Goal: Task Accomplishment & Management: Manage account settings

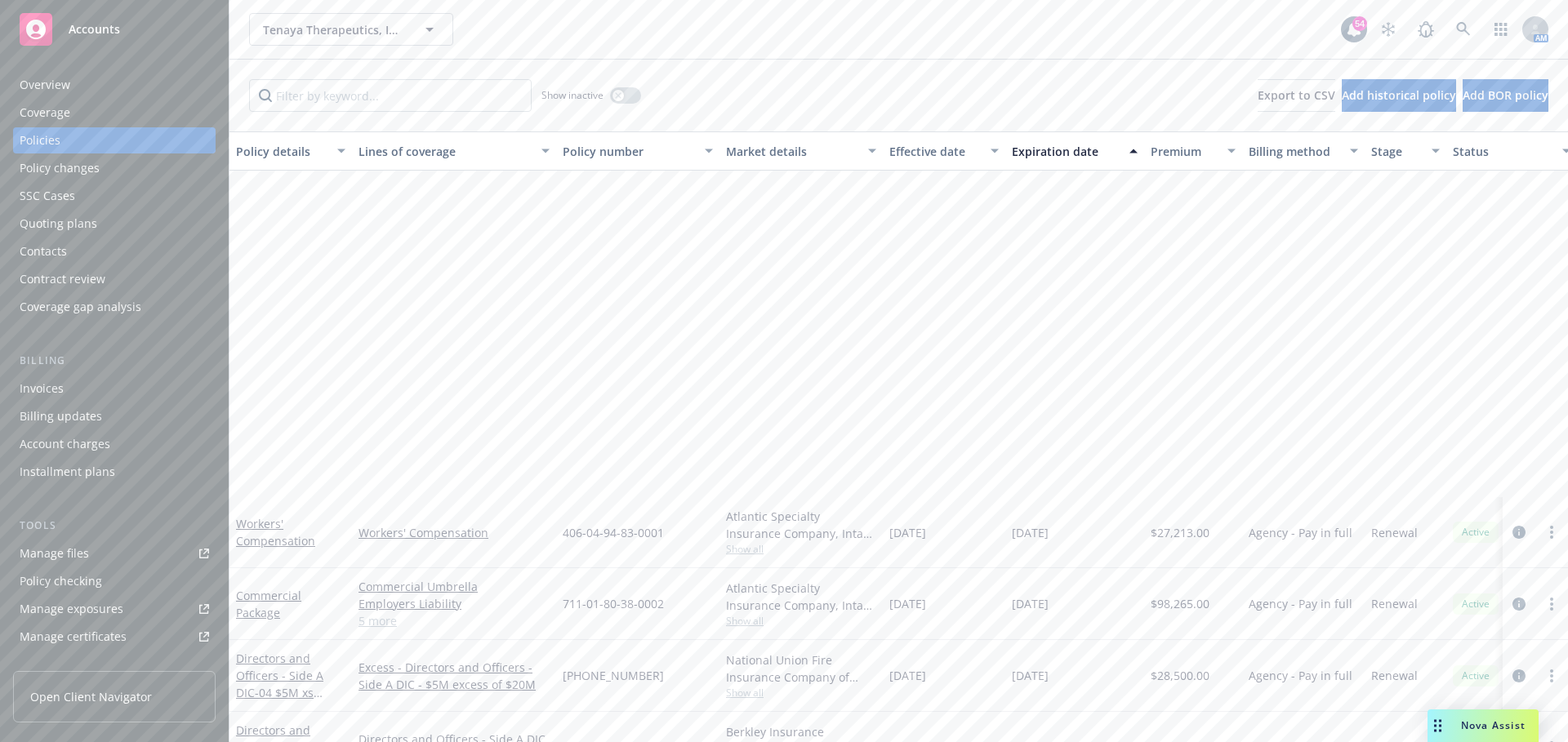
scroll to position [408, 0]
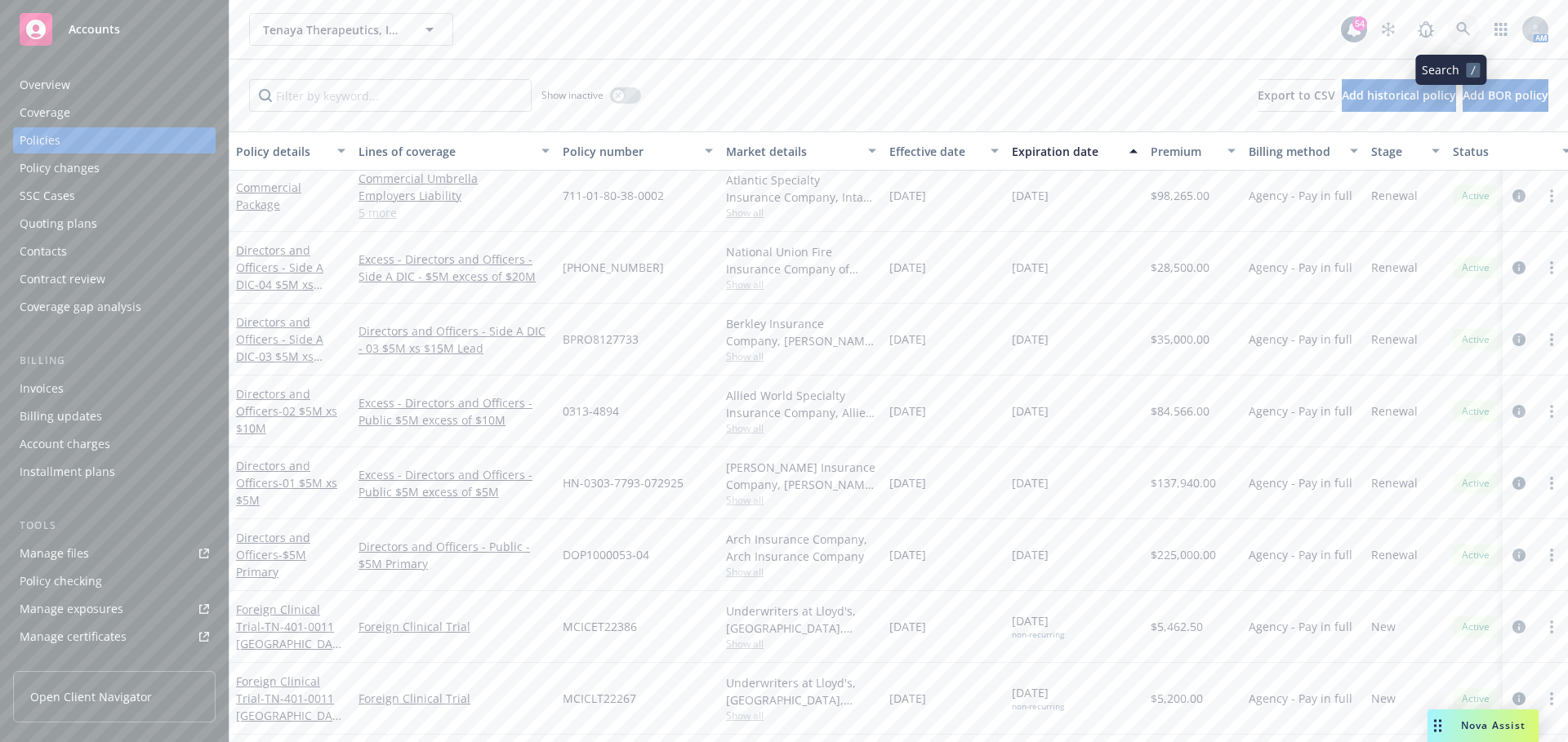
click at [1457, 32] on icon at bounding box center [1463, 29] width 15 height 15
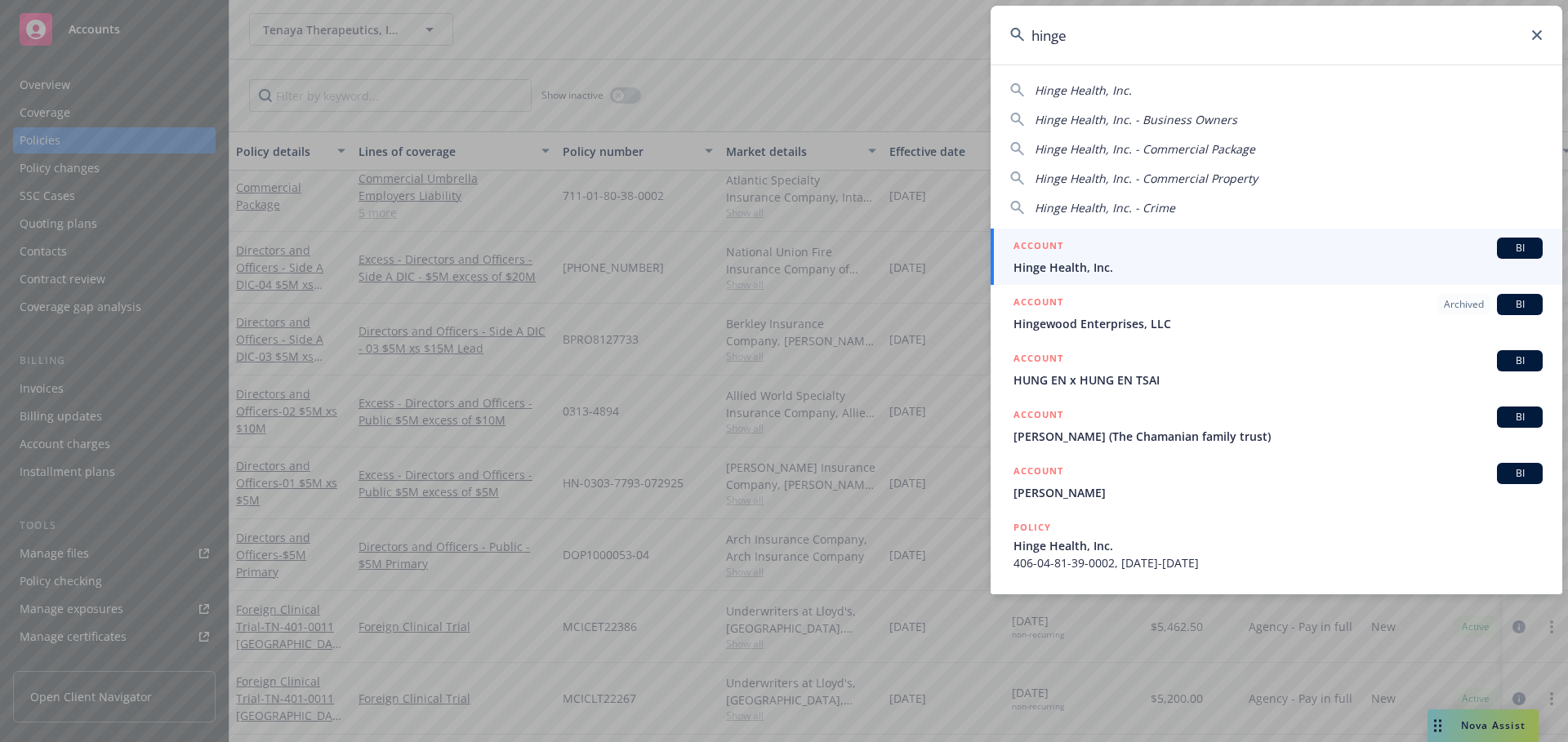
type input "hinge"
click at [1044, 261] on span "Hinge Health, Inc." at bounding box center [1278, 268] width 529 height 17
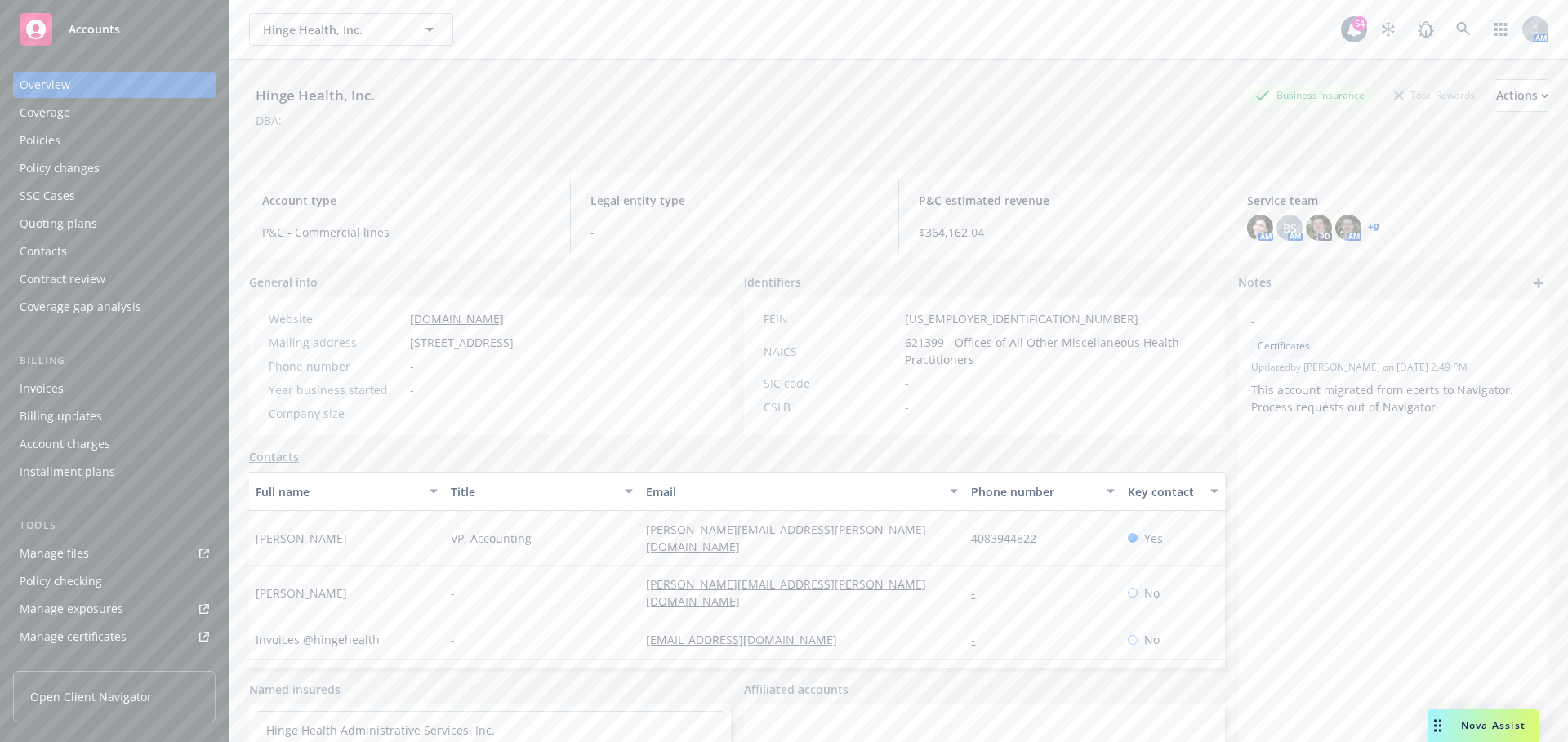
click at [1448, 724] on div "Nova Assist" at bounding box center [1493, 726] width 91 height 14
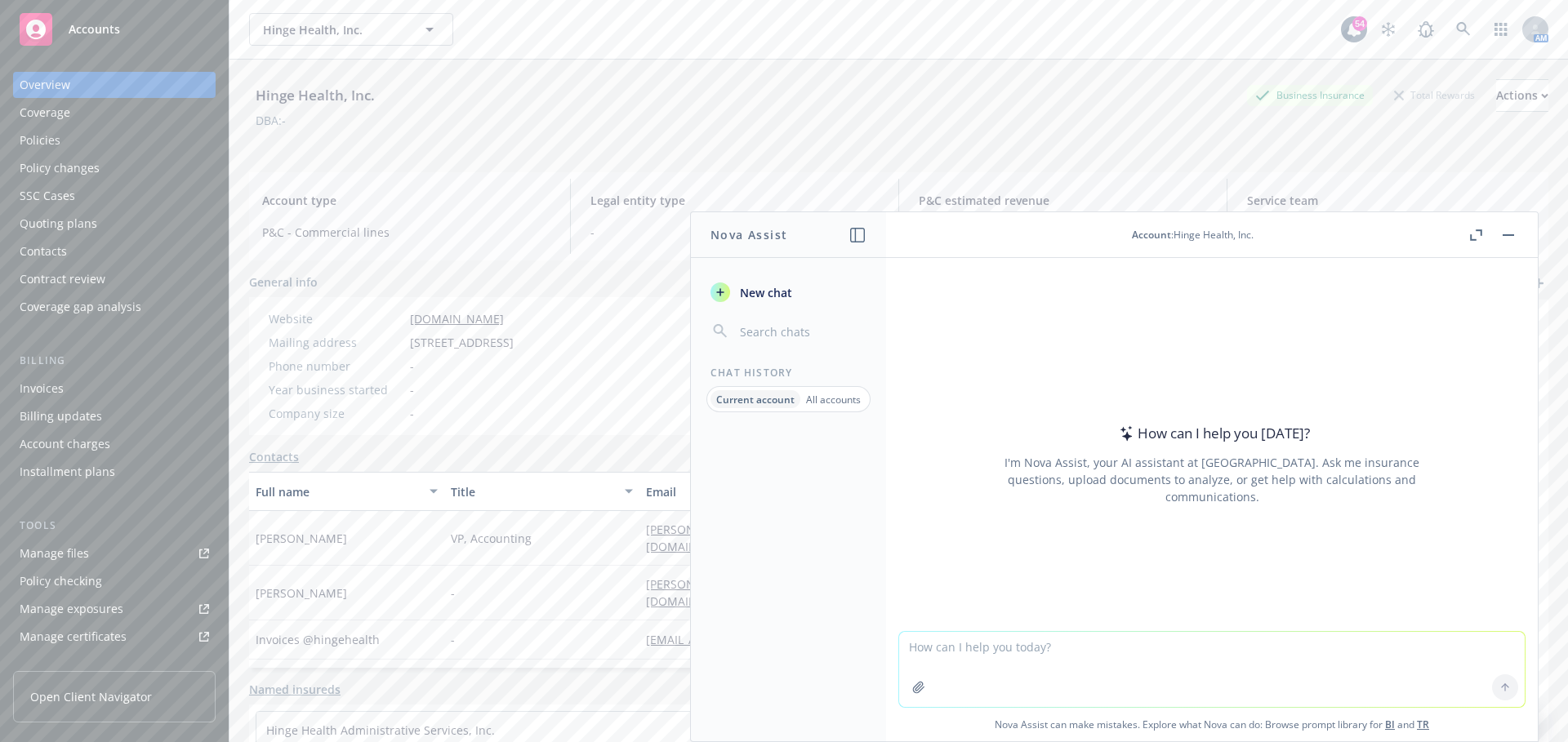
click at [1013, 641] on textarea at bounding box center [1212, 669] width 625 height 75
type textarea "compare these two documents:"
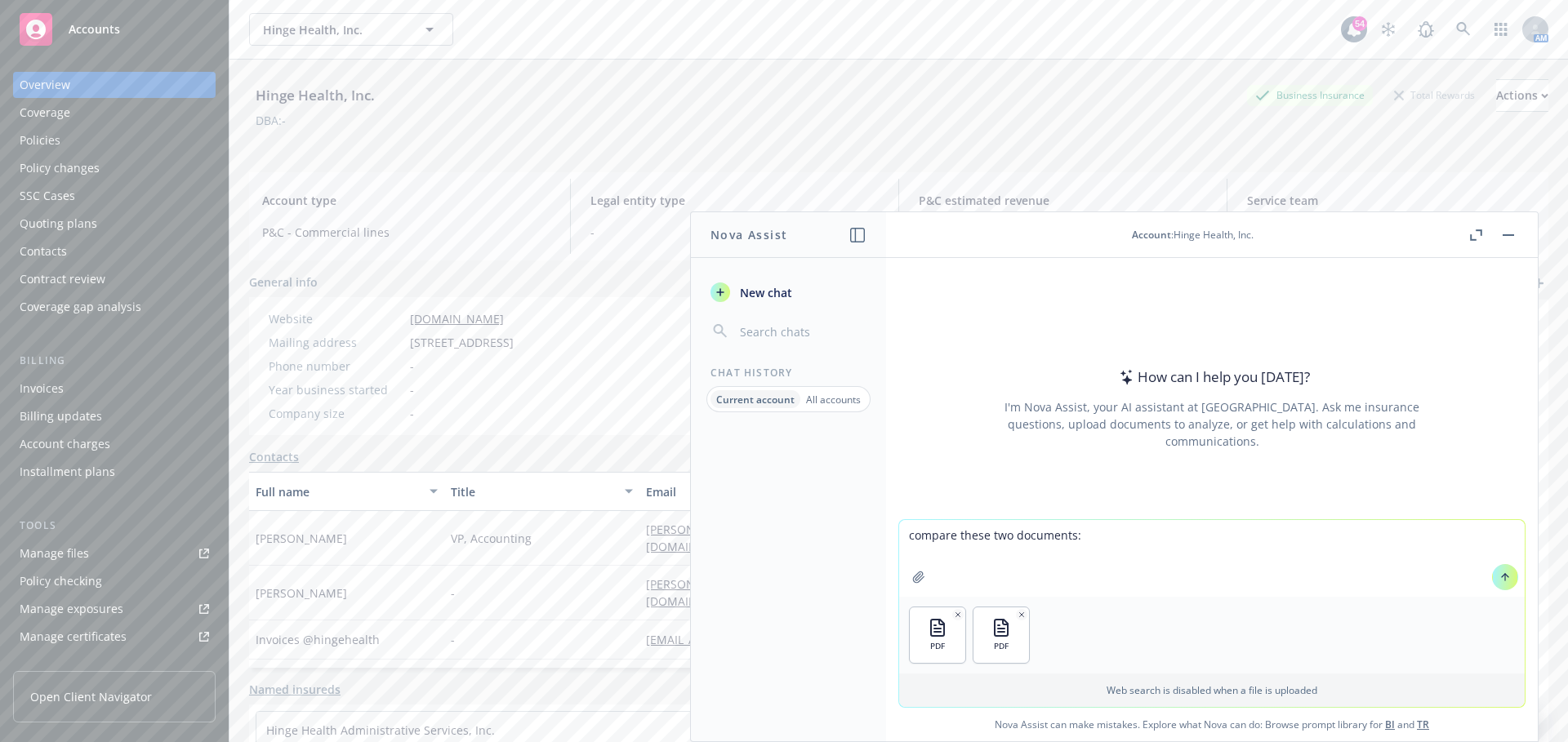
click at [1500, 581] on icon at bounding box center [1506, 578] width 12 height 12
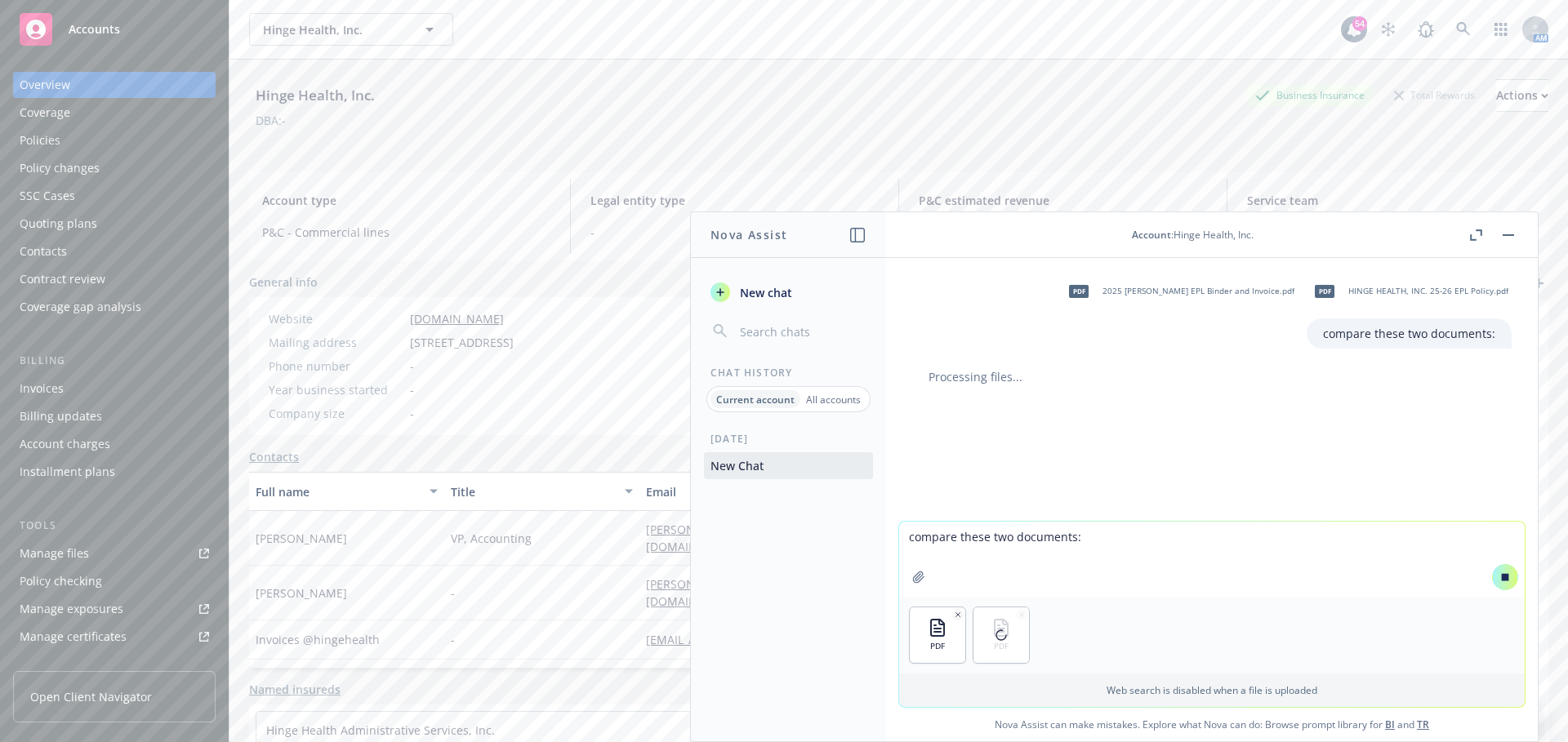
click at [979, 579] on textarea "compare these two documents:" at bounding box center [1212, 559] width 625 height 75
type textarea "P"
type textarea "Compare these two documents"
click at [1502, 575] on icon at bounding box center [1506, 577] width 8 height 8
click at [1502, 575] on icon at bounding box center [1505, 575] width 7 height 3
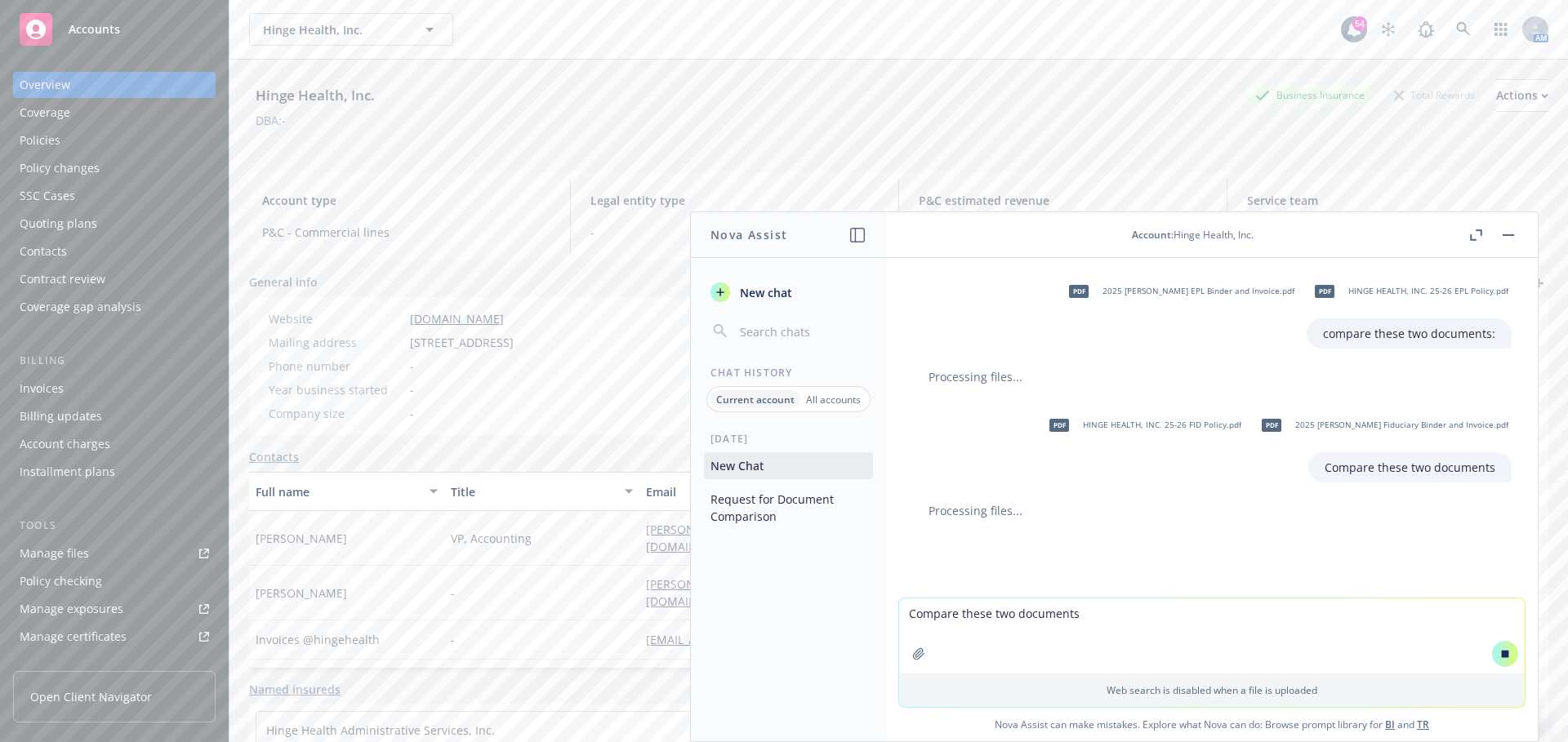
click at [1465, 228] on div "Account : Hinge Health, Inc." at bounding box center [1191, 234] width 547 height 14
click at [1476, 235] on icon "button" at bounding box center [1476, 235] width 13 height 12
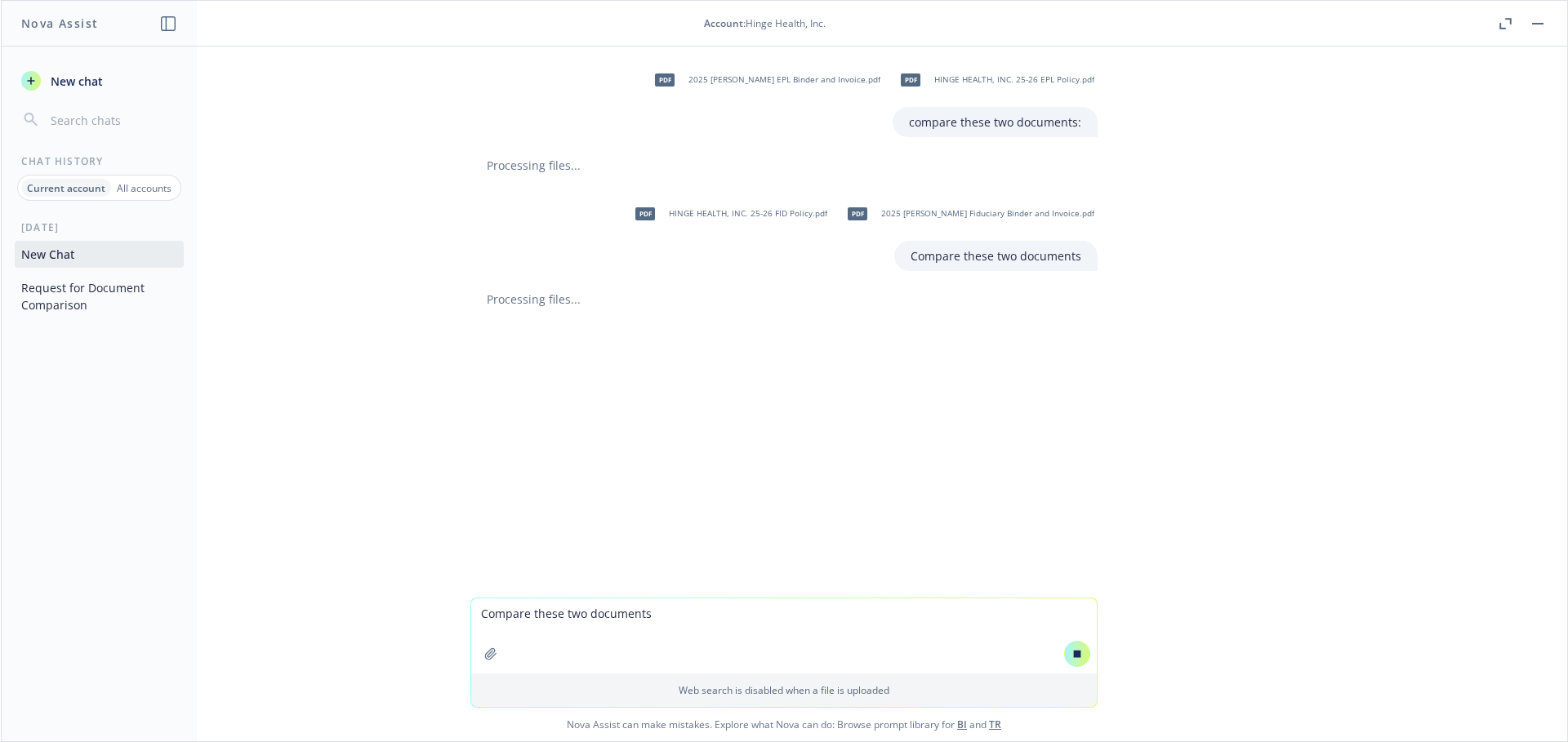
click at [523, 175] on div "pdf 2025 [PERSON_NAME] EPL Binder and Invoice.pdf pdf HINGE HEALTH, INC. 25-26 …" at bounding box center [784, 322] width 1567 height 551
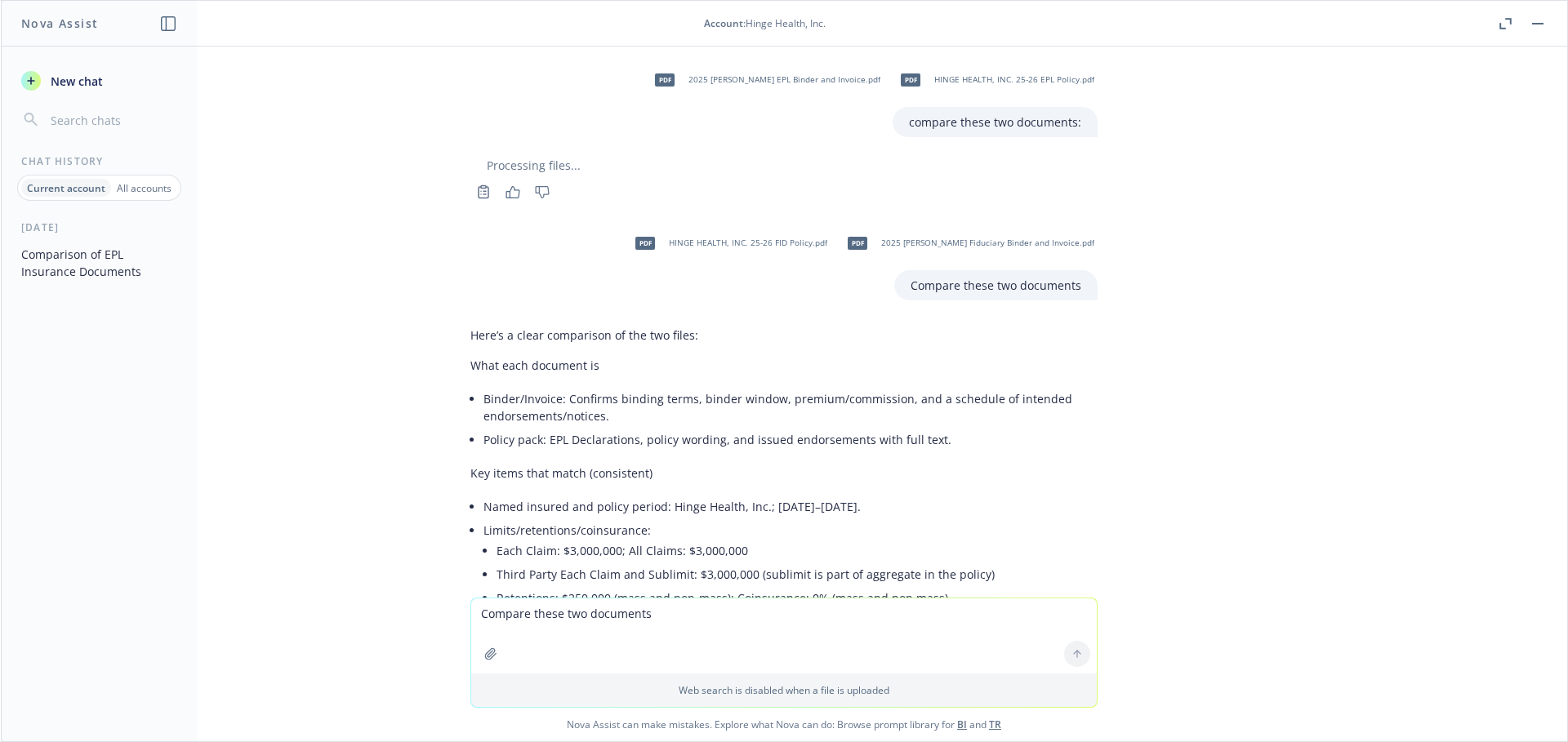
click at [1498, 21] on button "button" at bounding box center [1505, 23] width 19 height 19
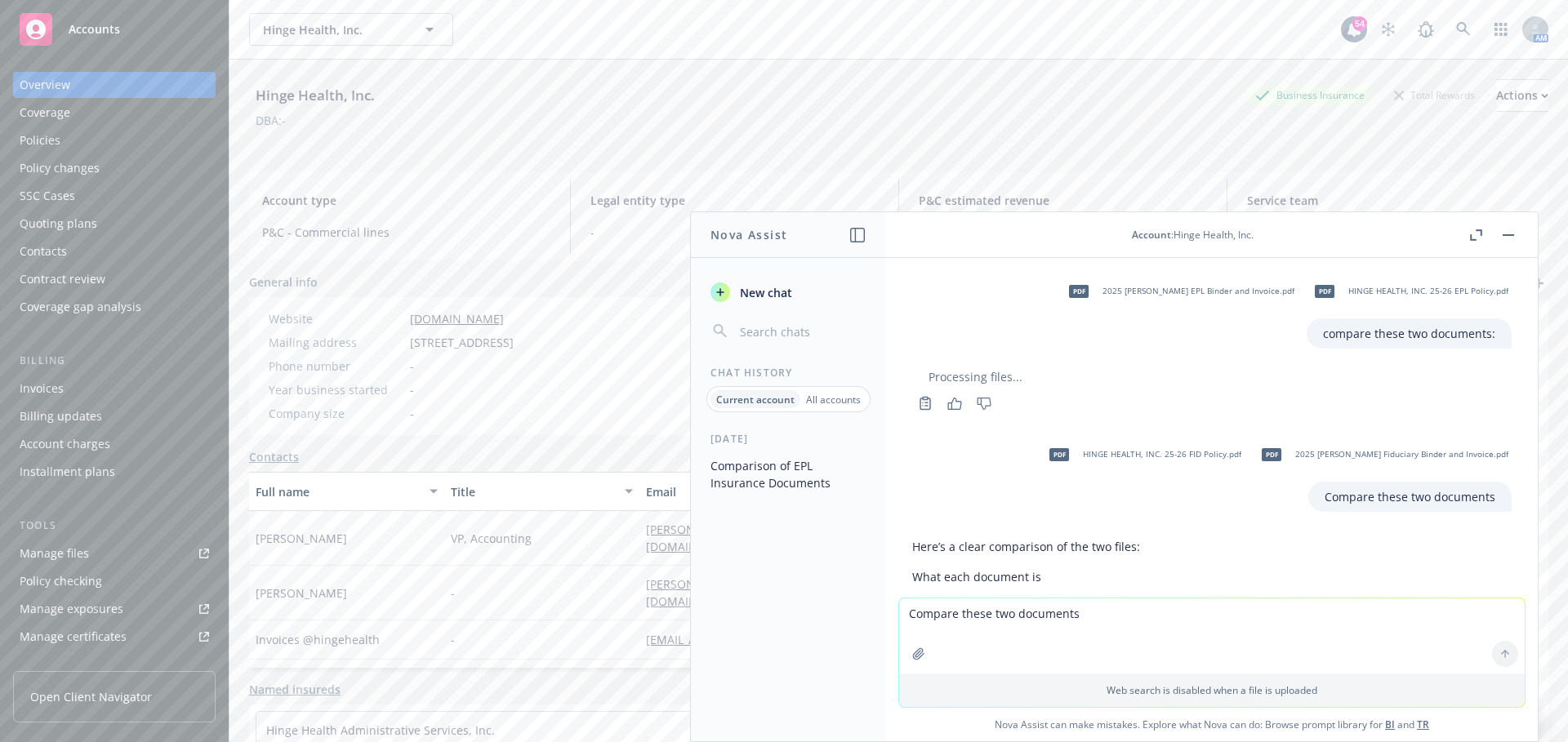
click at [1504, 232] on button "button" at bounding box center [1509, 235] width 19 height 19
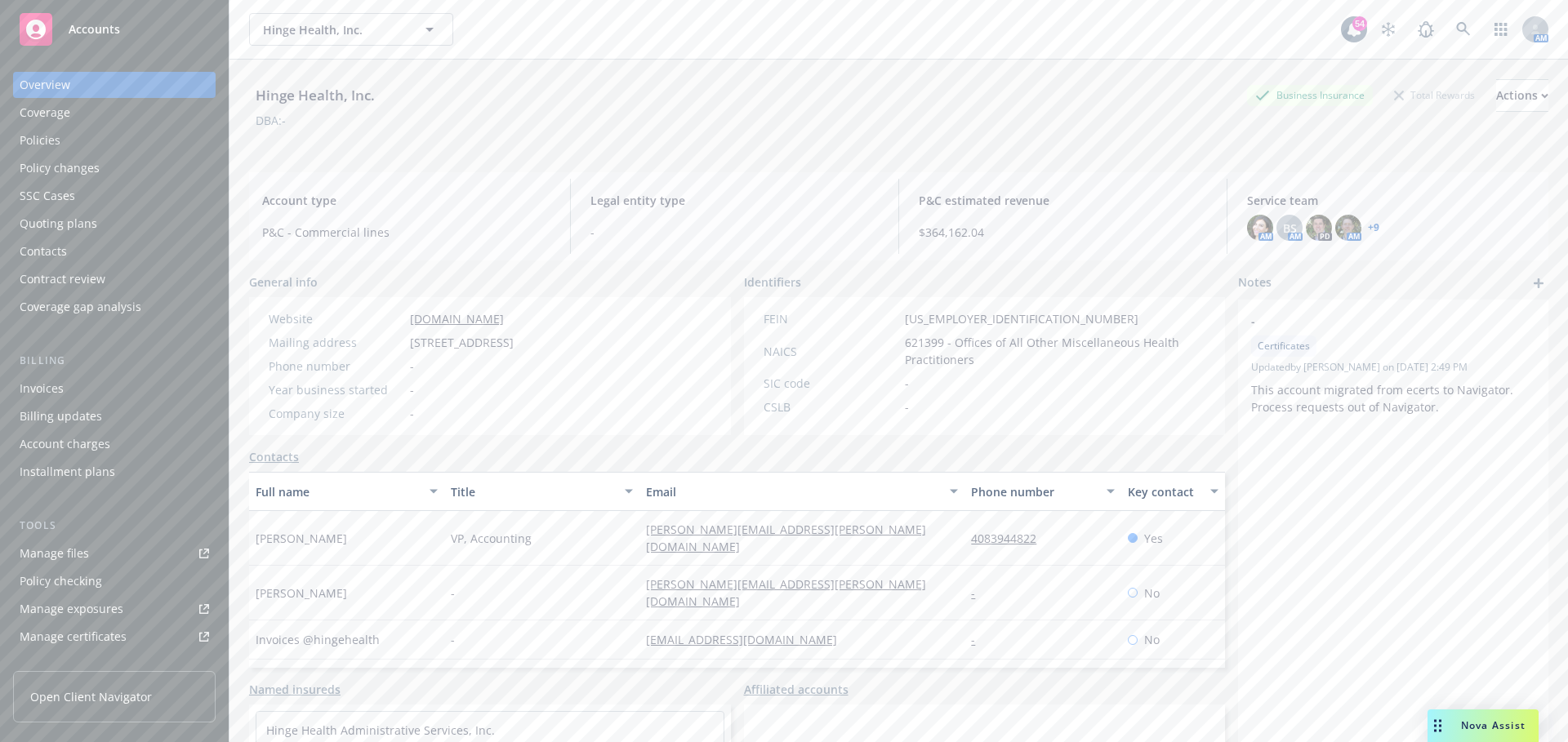
click at [53, 138] on div "Policies" at bounding box center [40, 140] width 41 height 26
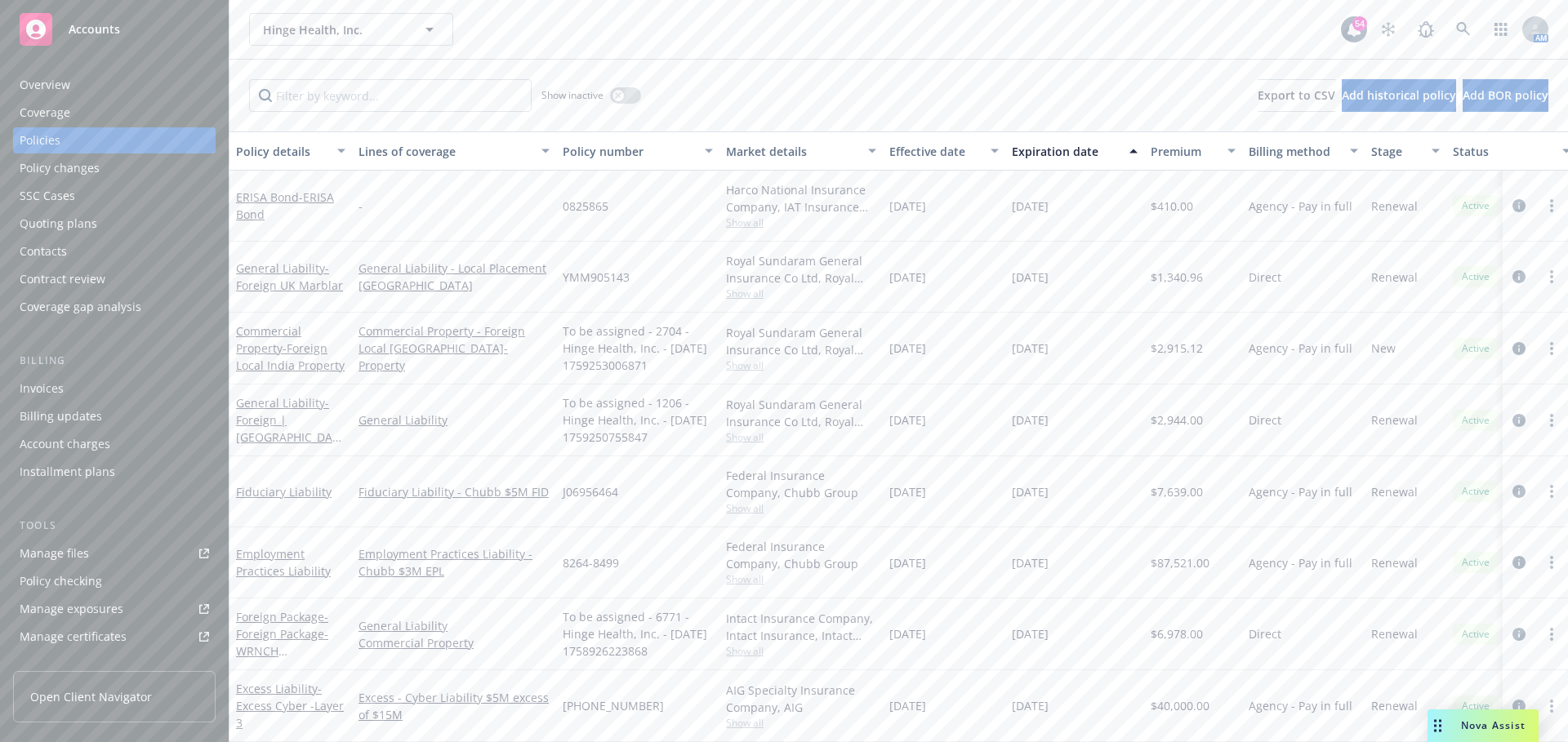
scroll to position [2776, 0]
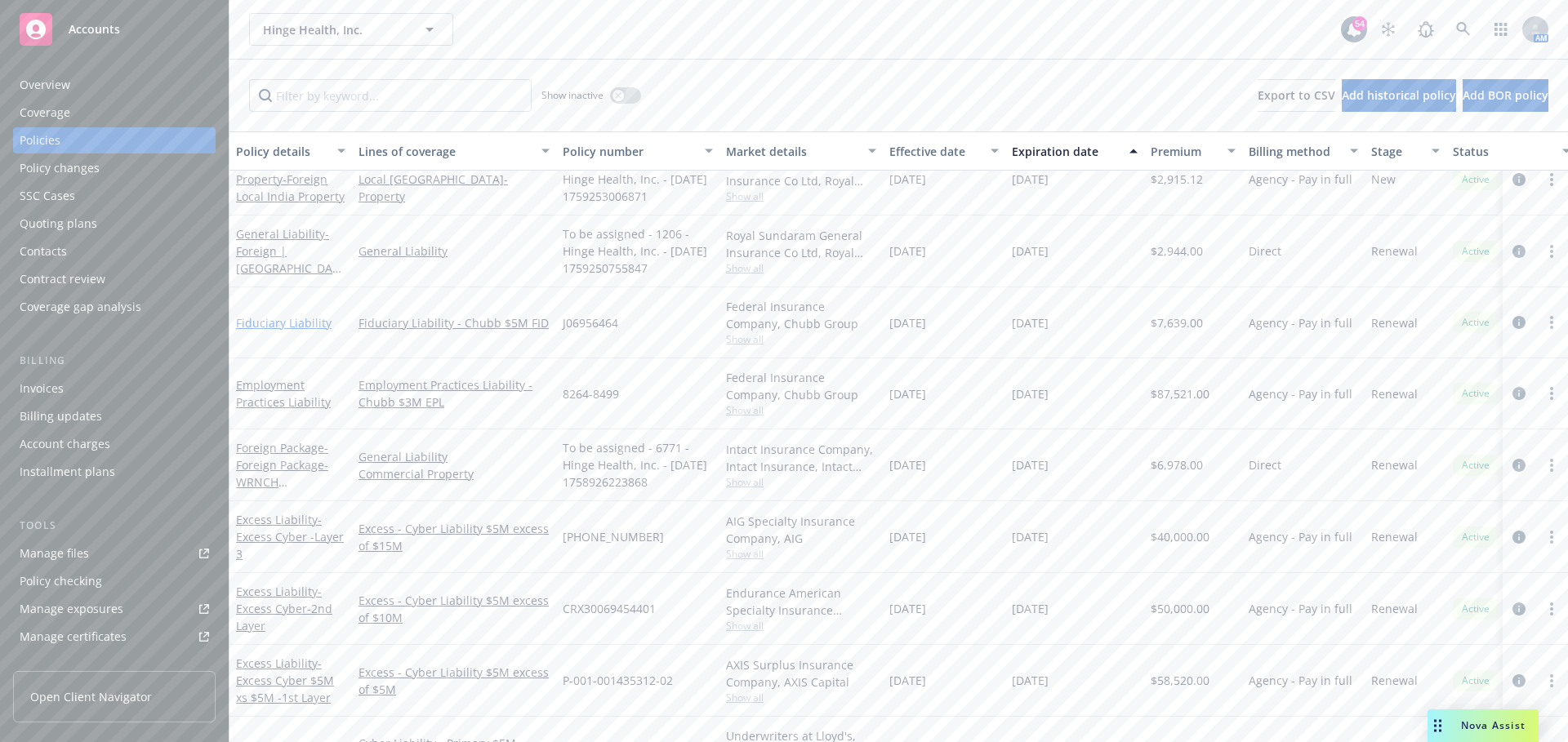
click at [275, 322] on link "Fiduciary Liability" at bounding box center [284, 323] width 96 height 15
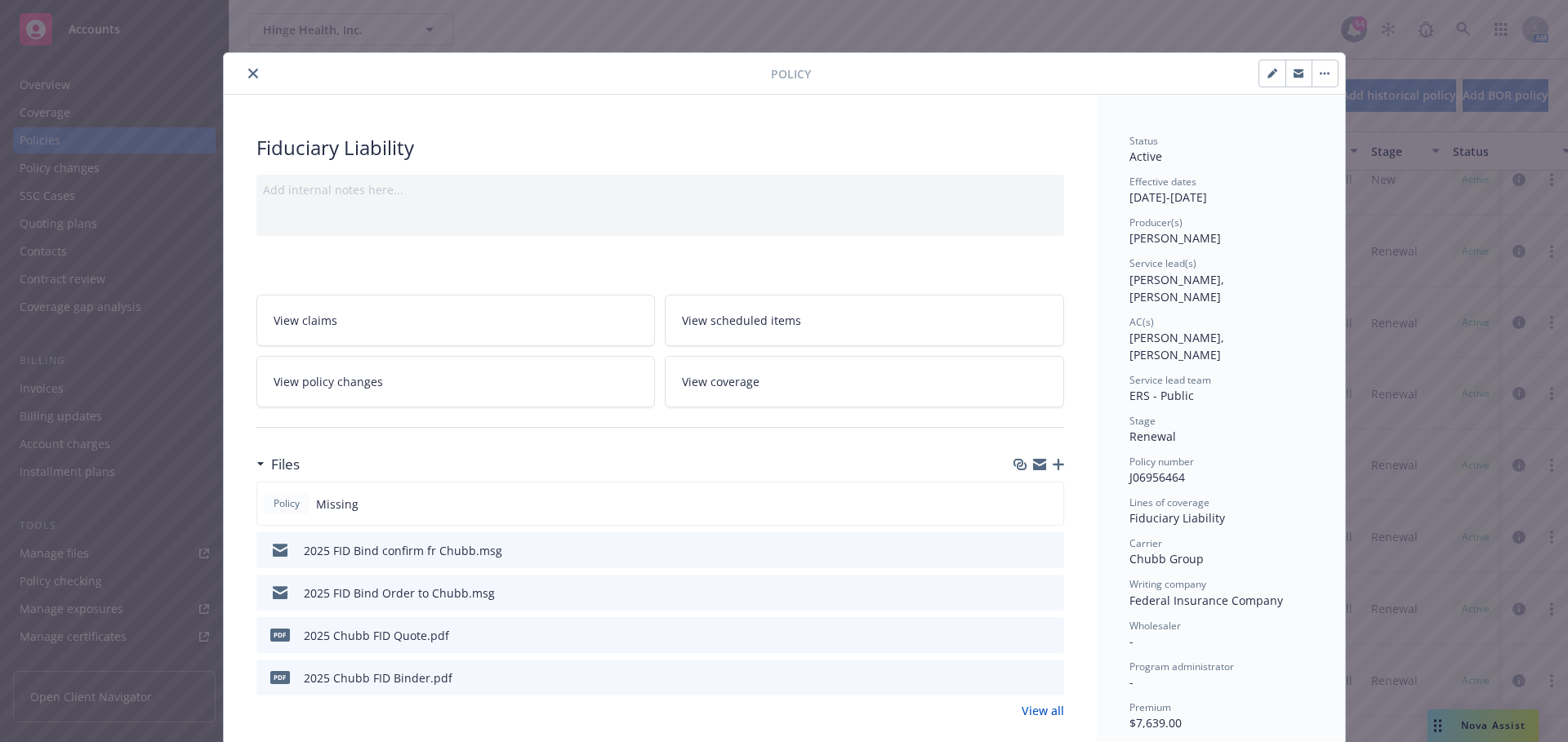
click at [1056, 459] on icon "button" at bounding box center [1059, 464] width 12 height 12
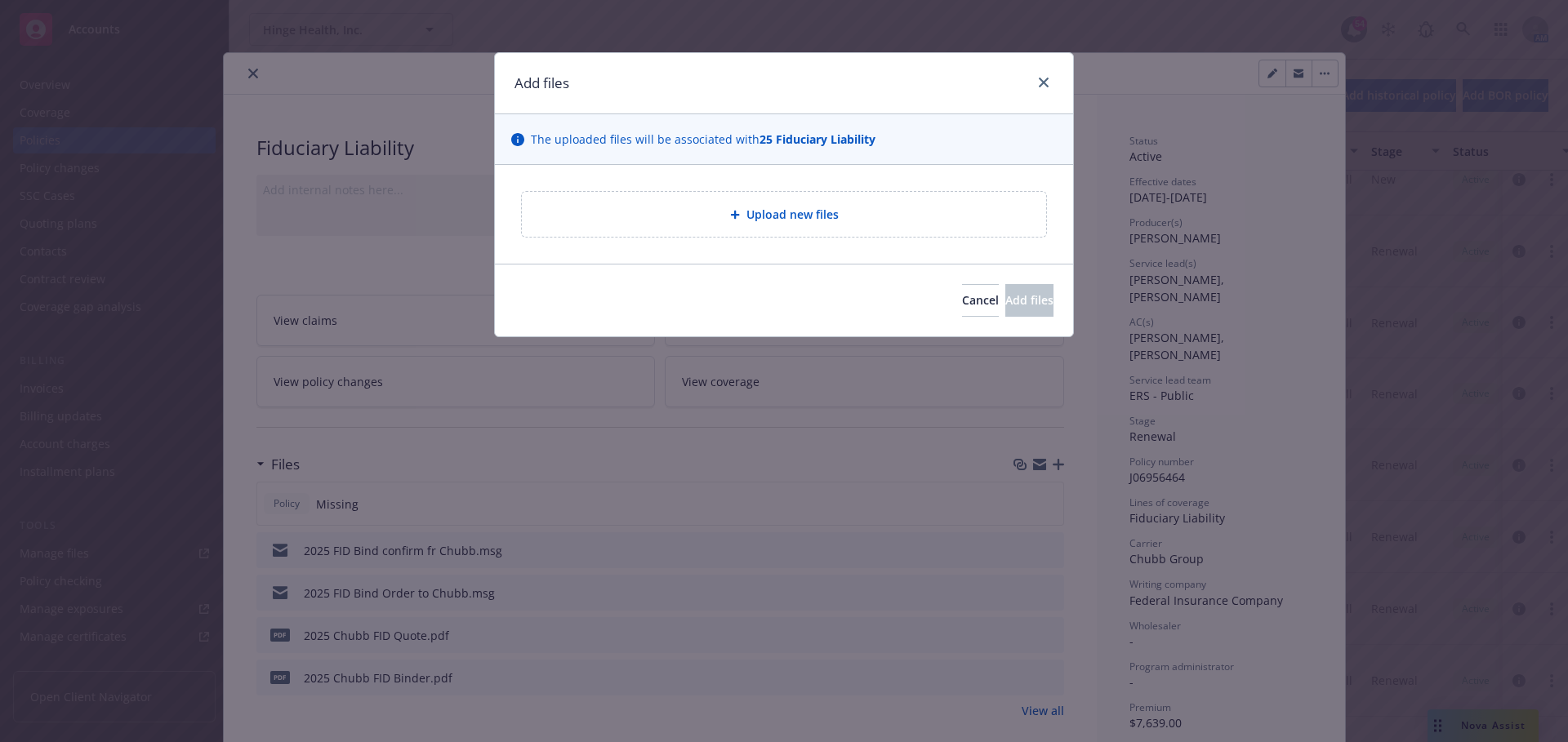
type textarea "x"
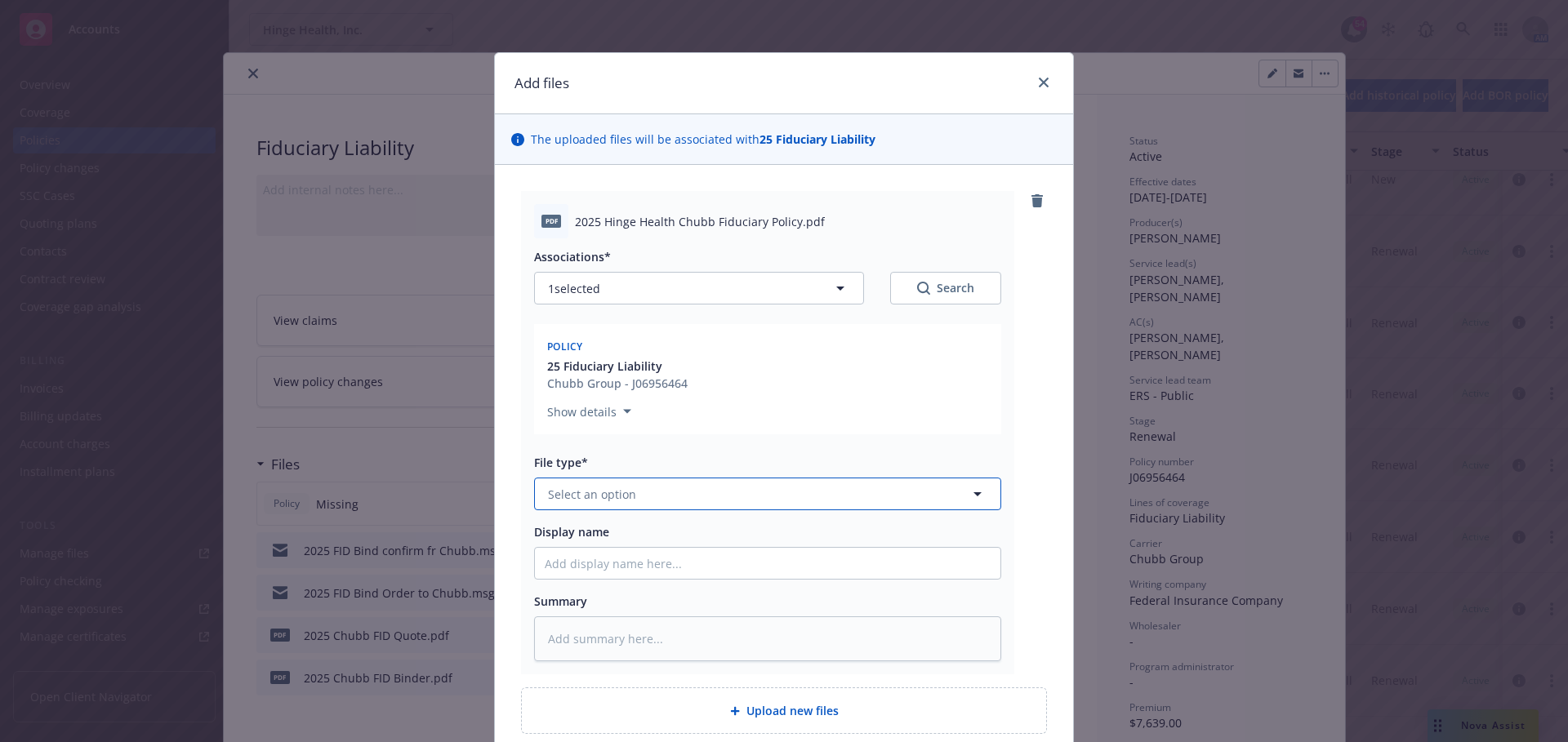
click at [731, 494] on button "Select an option" at bounding box center [768, 494] width 467 height 33
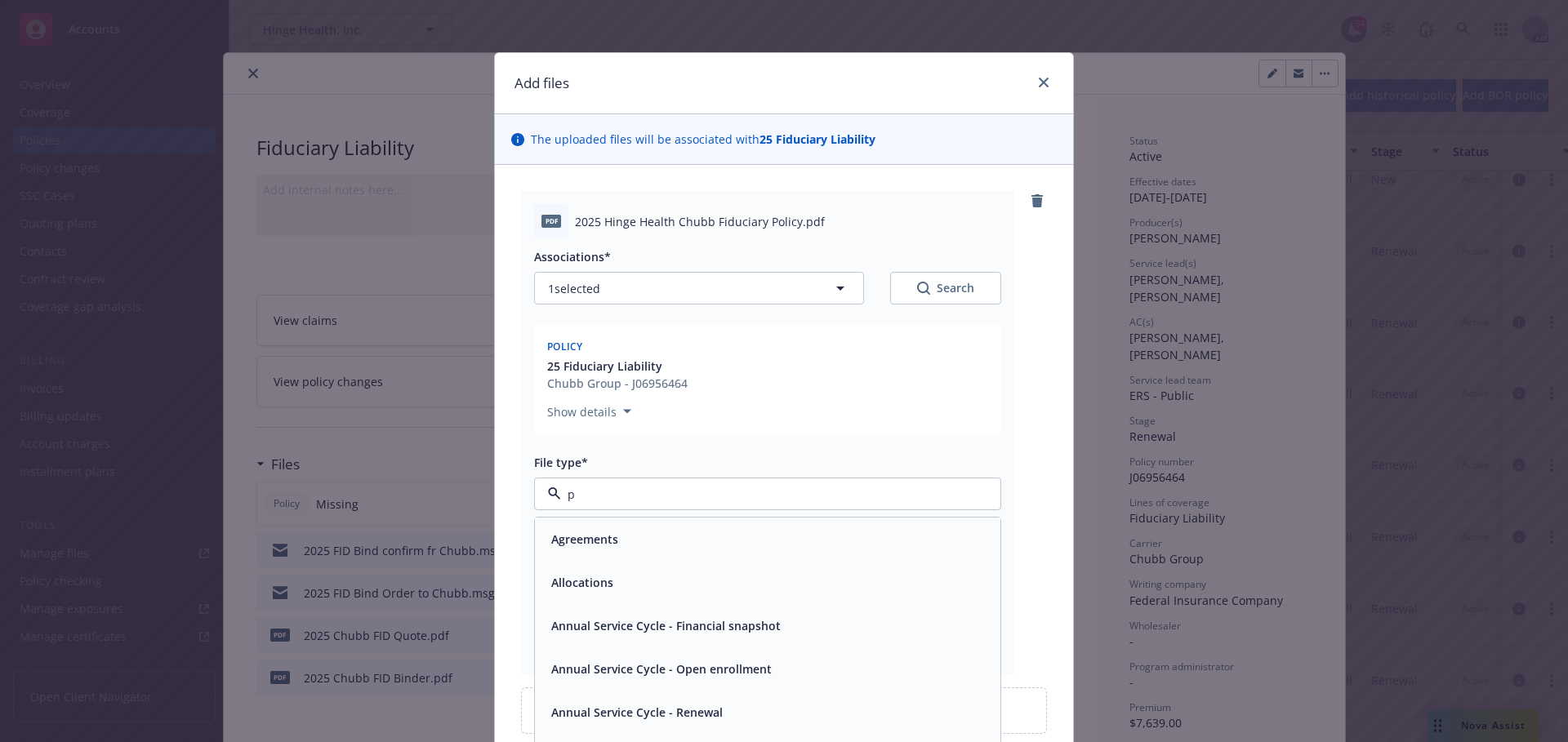
type input "po"
click at [653, 527] on div "Policy" at bounding box center [768, 539] width 446 height 23
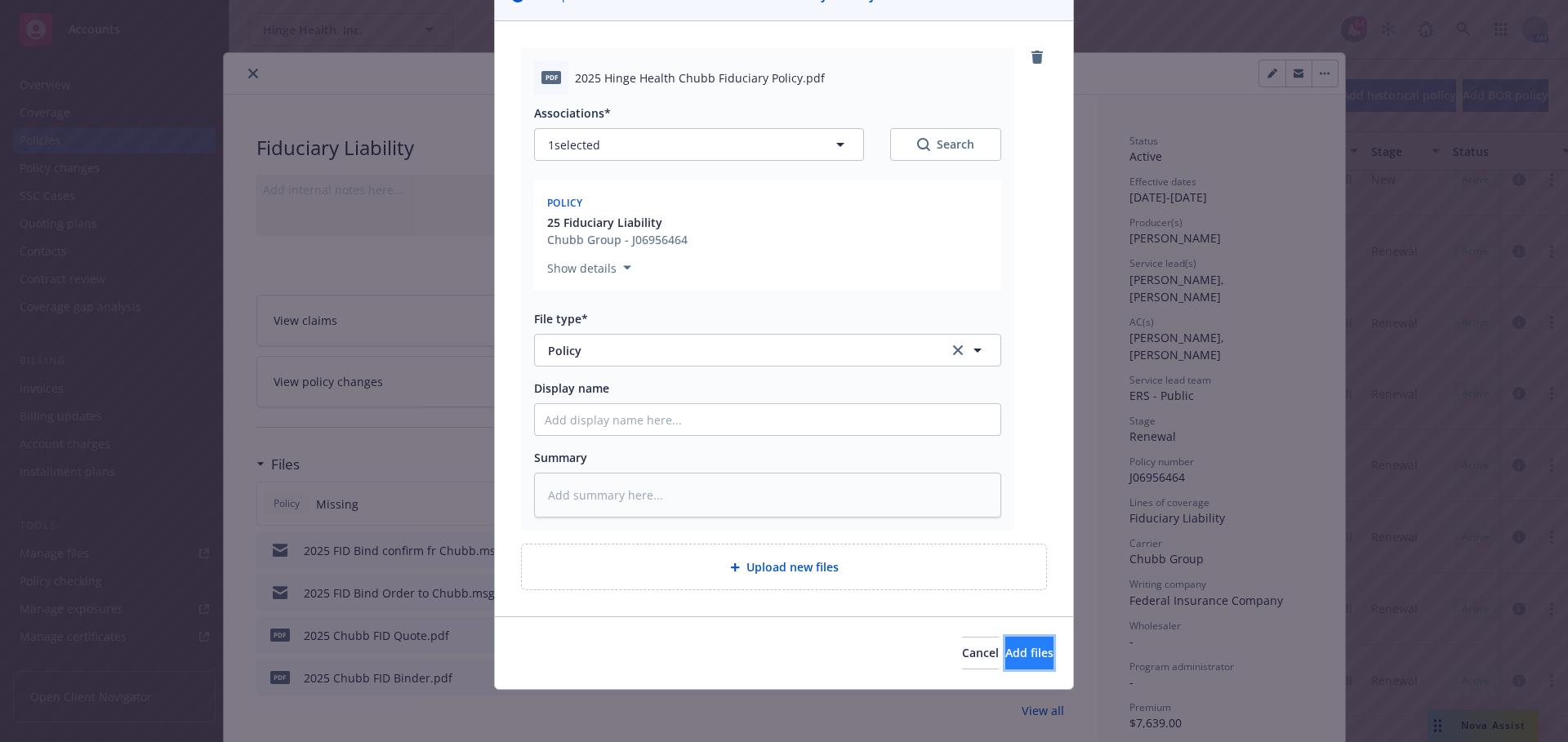
click at [1006, 652] on span "Add files" at bounding box center [1030, 653] width 48 height 15
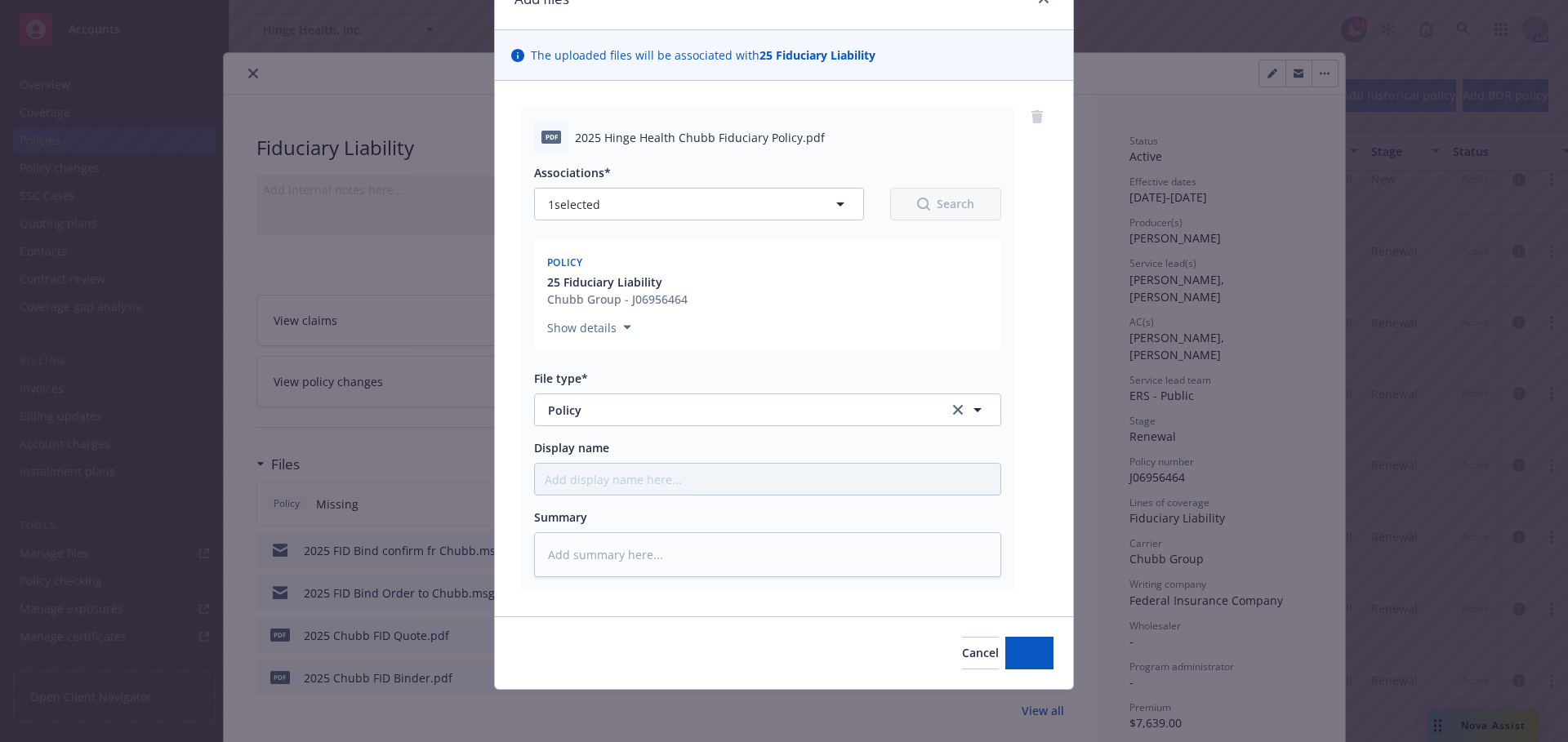
scroll to position [84, 0]
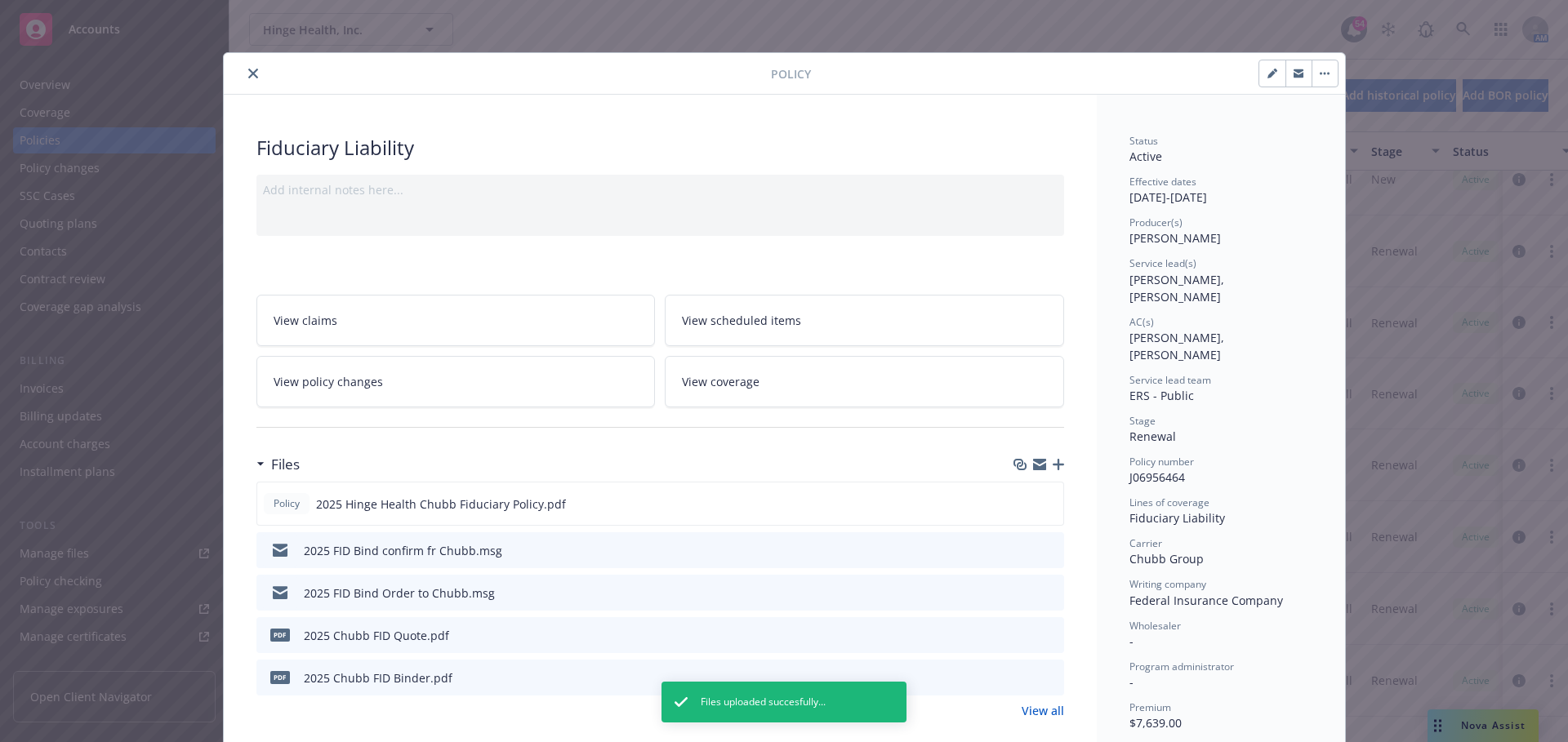
click at [249, 73] on icon "close" at bounding box center [254, 74] width 10 height 10
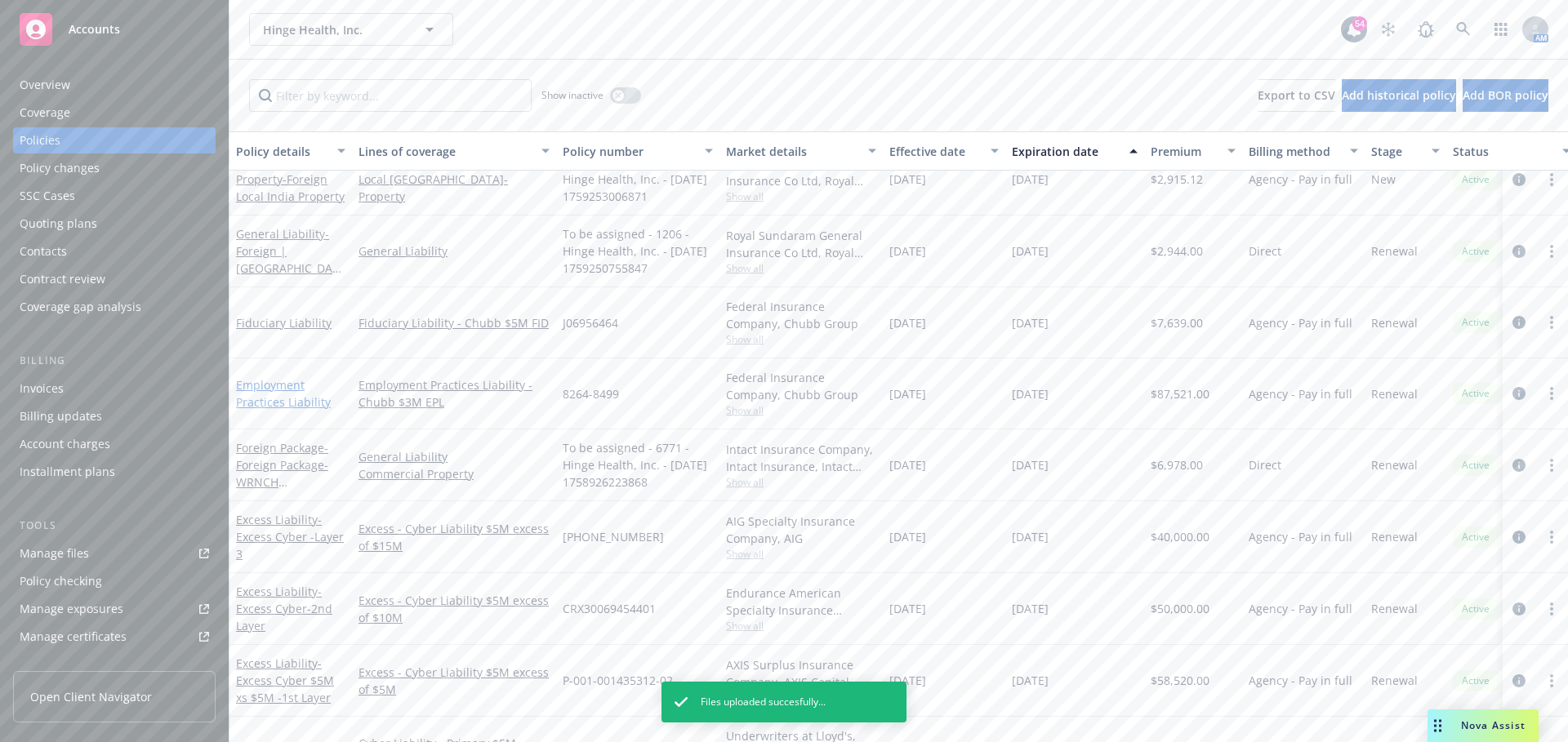
click at [285, 401] on link "Employment Practices Liability" at bounding box center [284, 394] width 95 height 33
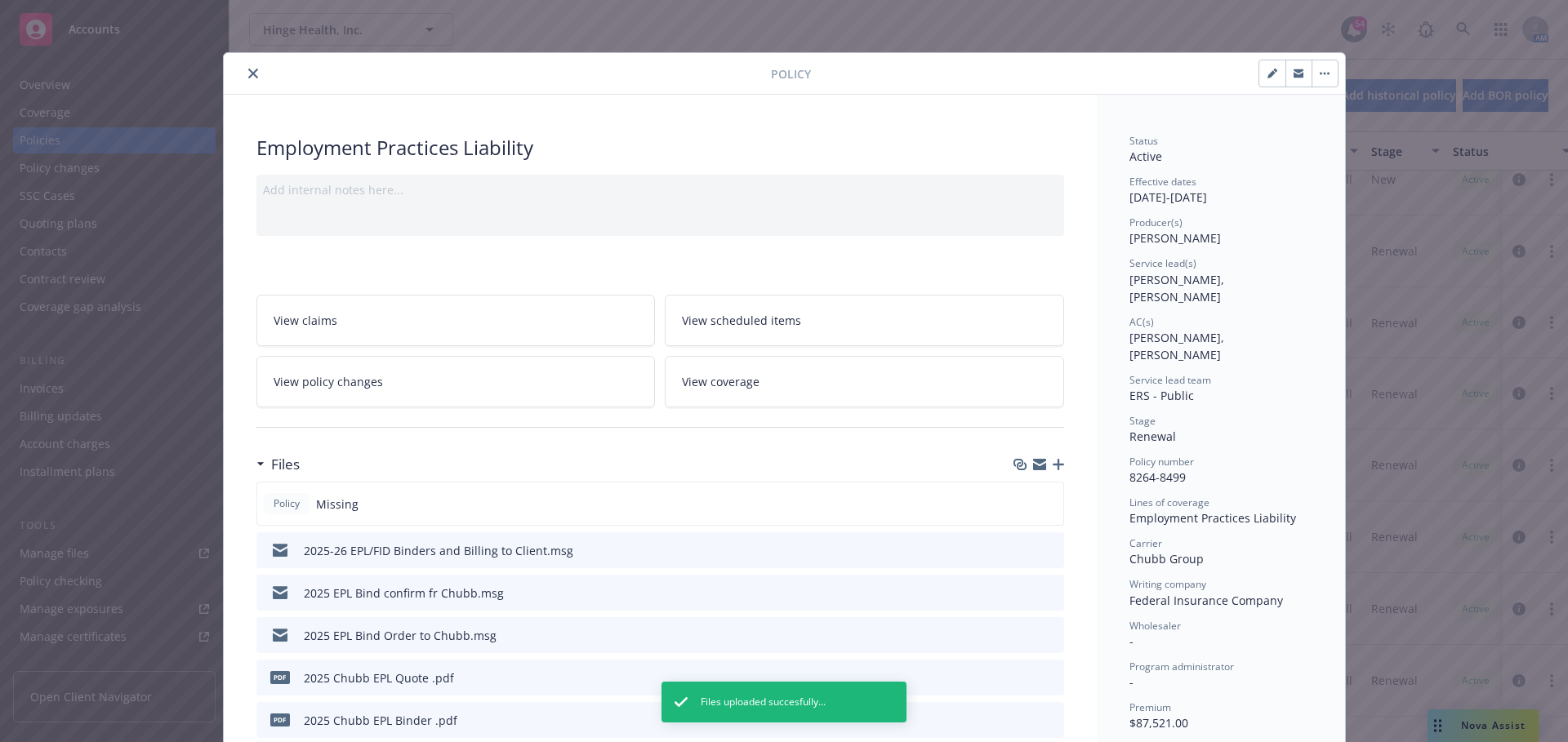
click at [1053, 463] on icon "button" at bounding box center [1059, 464] width 12 height 12
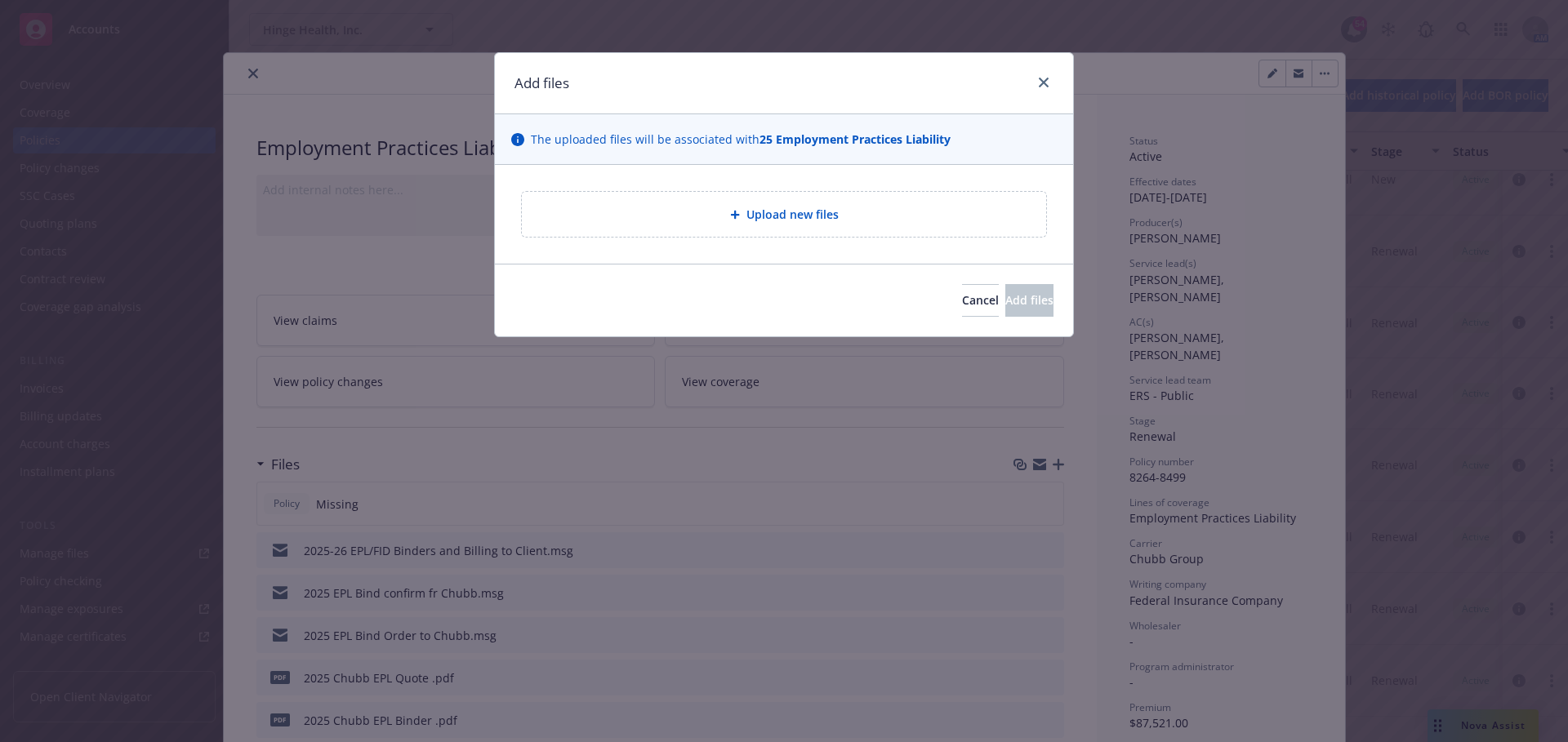
type textarea "x"
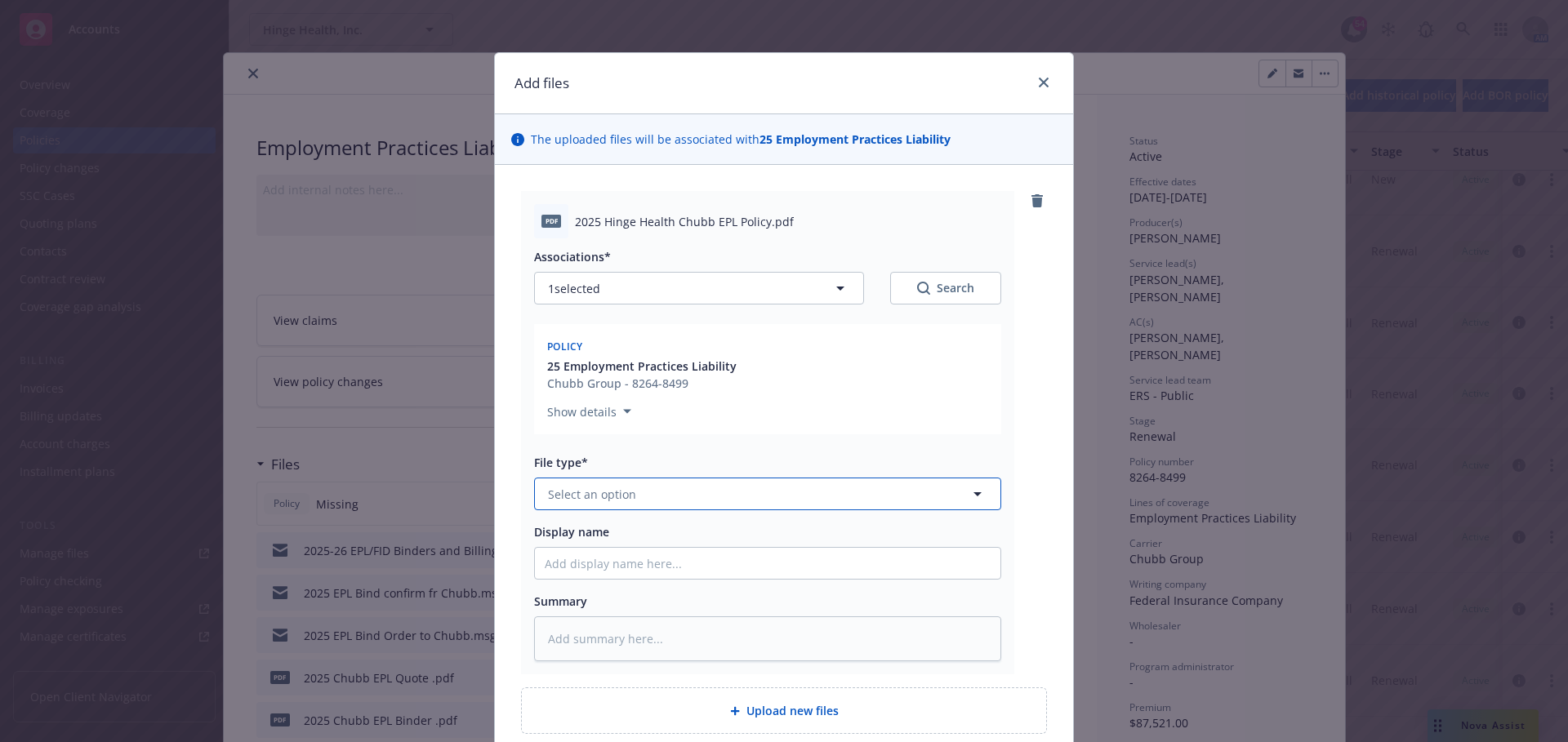
click at [780, 498] on button "Select an option" at bounding box center [768, 494] width 467 height 33
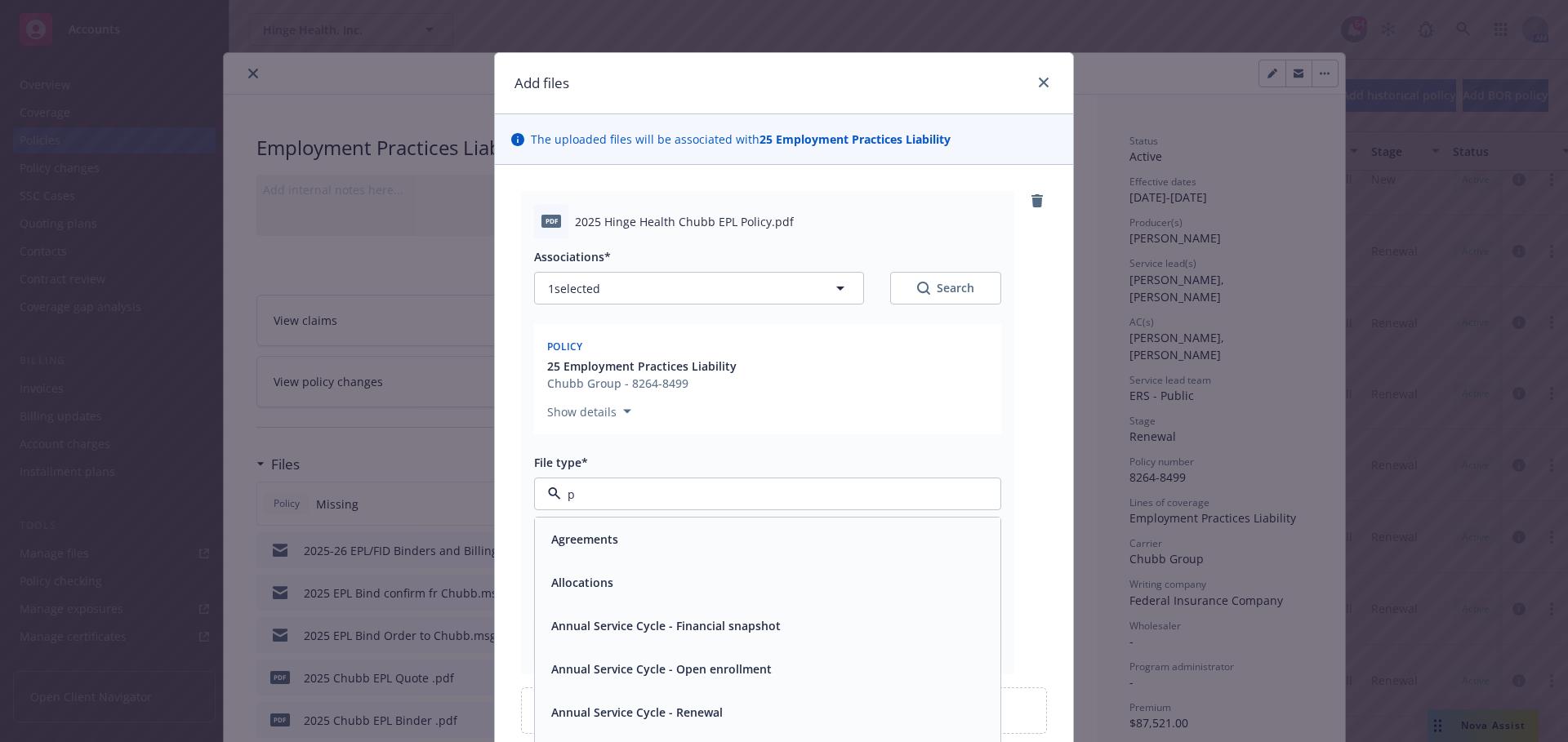
type input "po"
click at [662, 534] on div "Policy" at bounding box center [768, 539] width 446 height 23
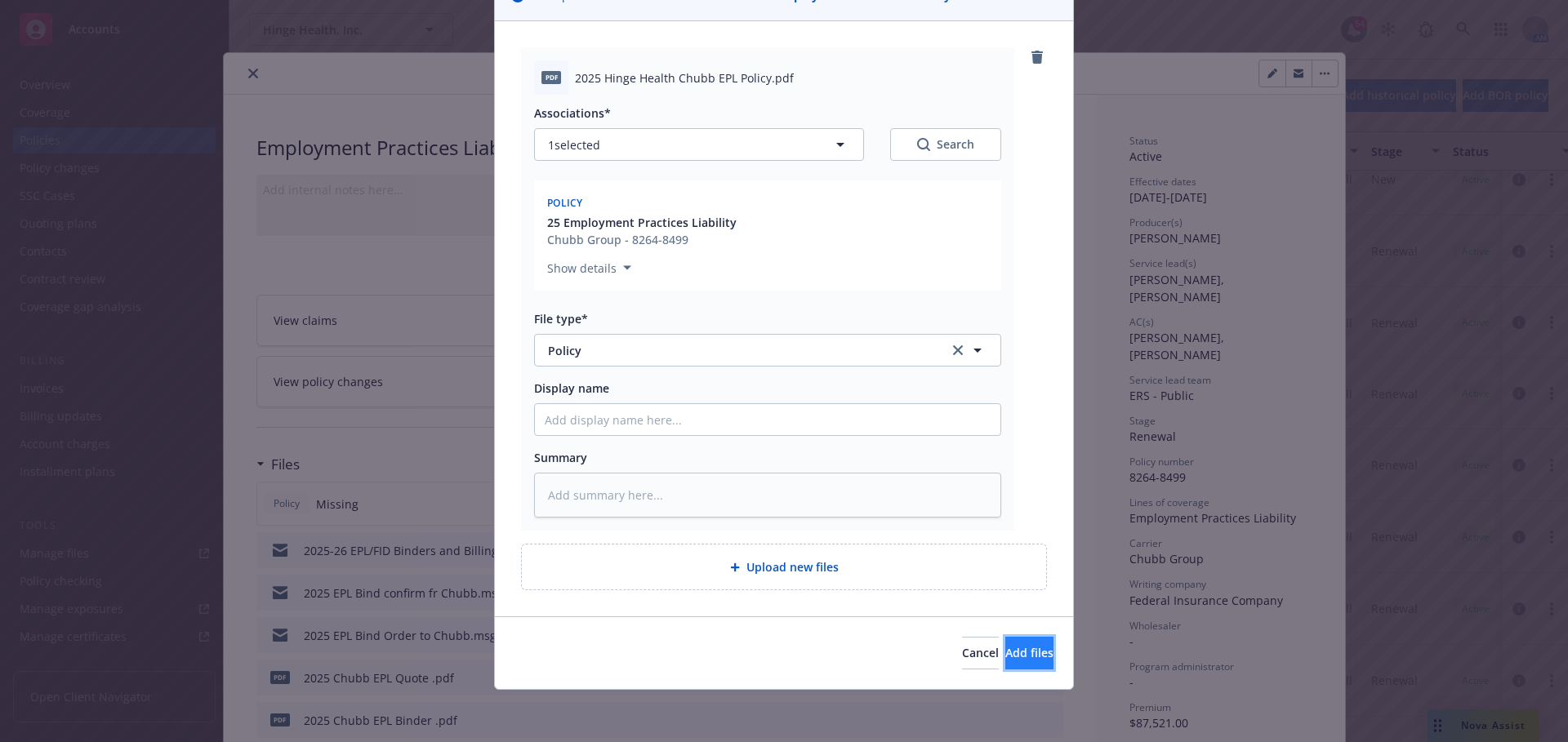
click at [1006, 650] on span "Add files" at bounding box center [1030, 653] width 48 height 15
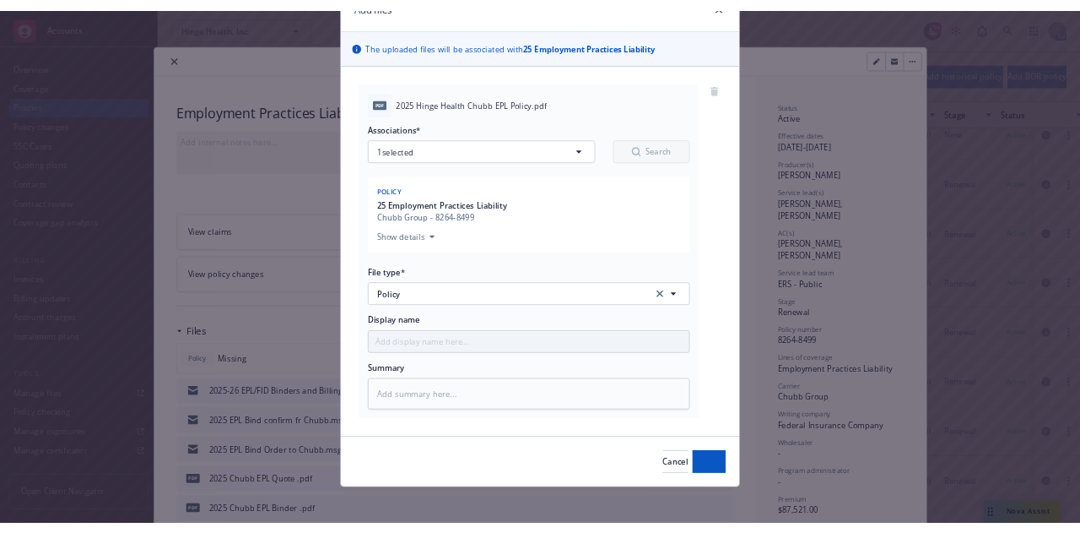
scroll to position [87, 0]
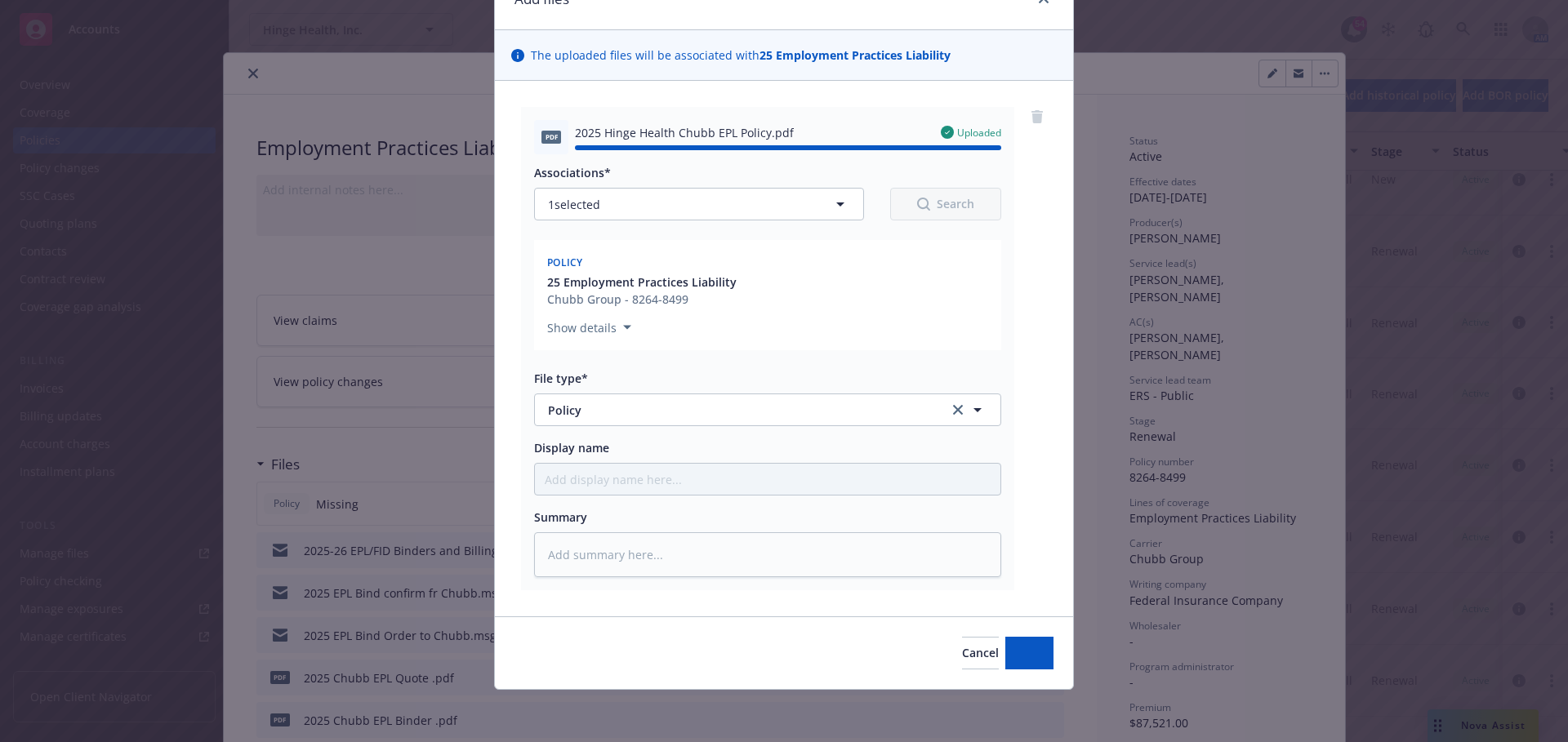
type textarea "x"
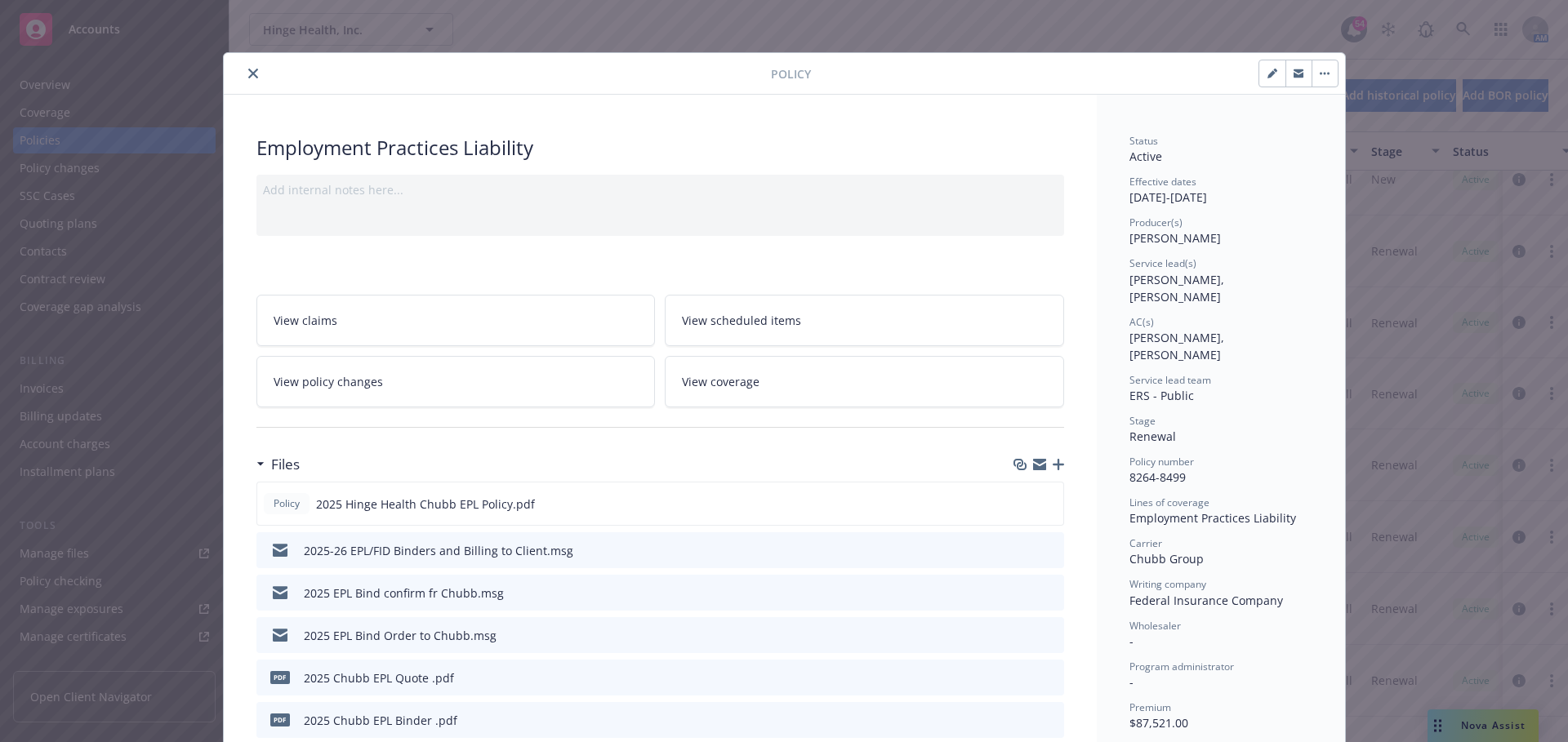
drag, startPoint x: 244, startPoint y: 73, endPoint x: 249, endPoint y: 95, distance: 22.6
click at [249, 73] on icon "close" at bounding box center [254, 74] width 10 height 10
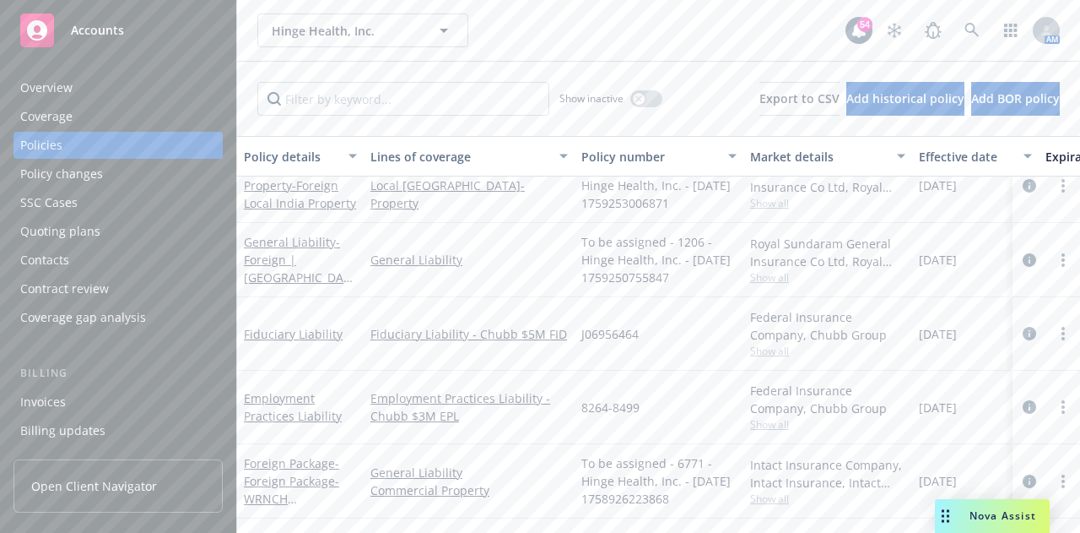
scroll to position [2870, 0]
